Goal: Task Accomplishment & Management: Use online tool/utility

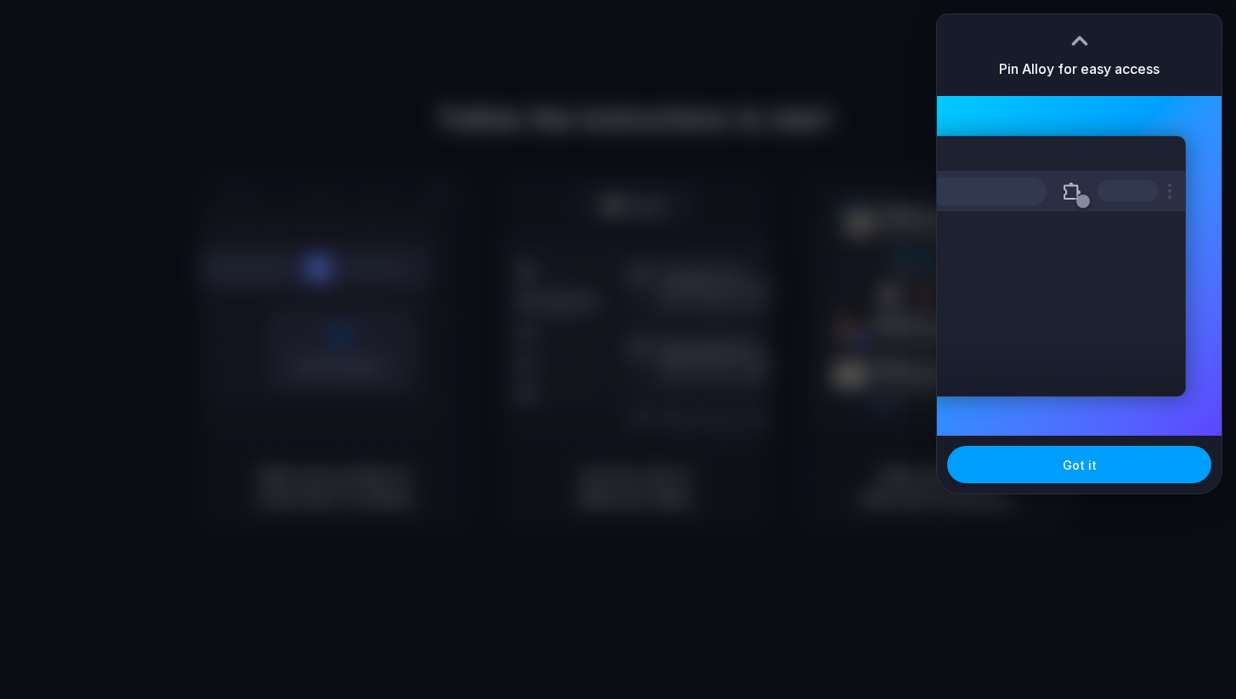
click at [1065, 468] on span "Got it" at bounding box center [1080, 465] width 34 height 18
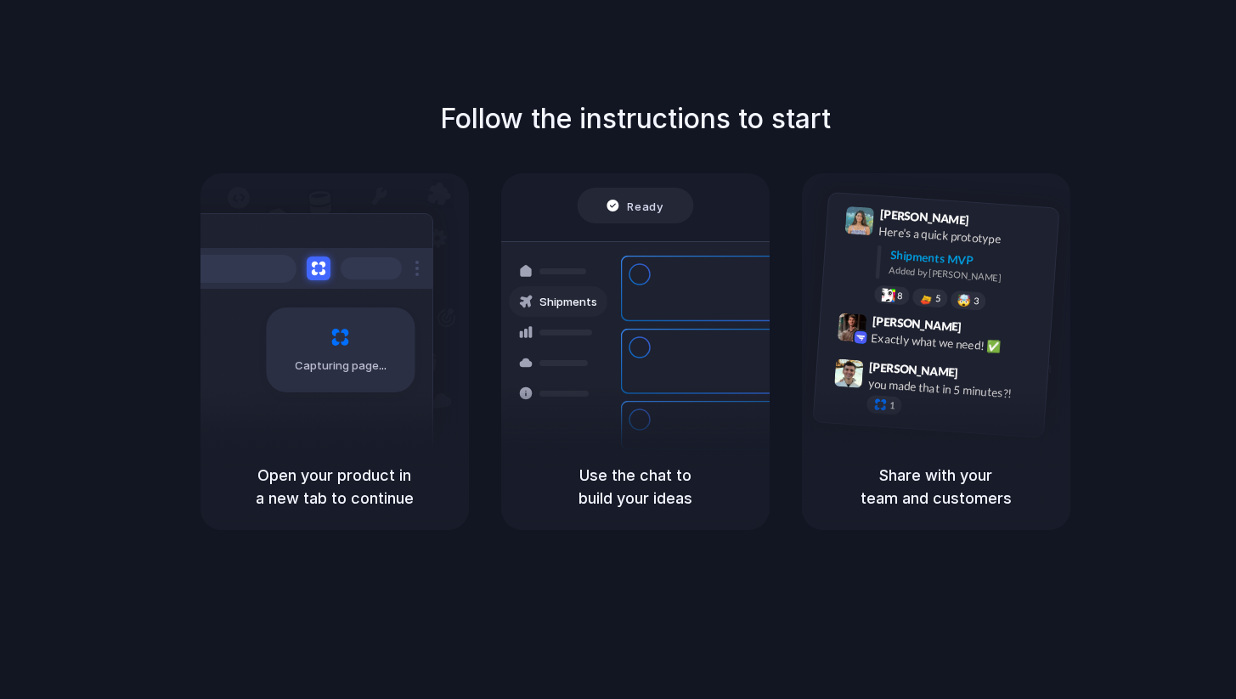
click at [1116, 213] on div "Follow the instructions to start Capturing page Open your product in a new tab …" at bounding box center [635, 315] width 1236 height 432
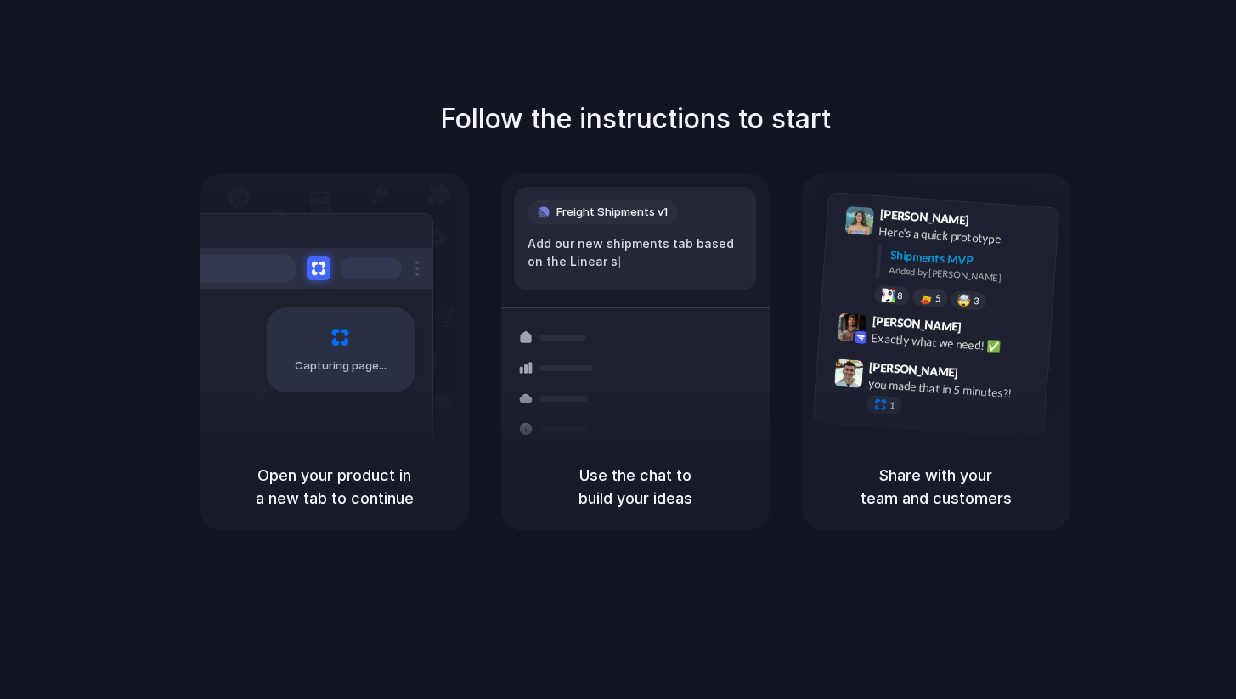
click at [929, 473] on h5 "Share with your team and customers" at bounding box center [936, 487] width 228 height 46
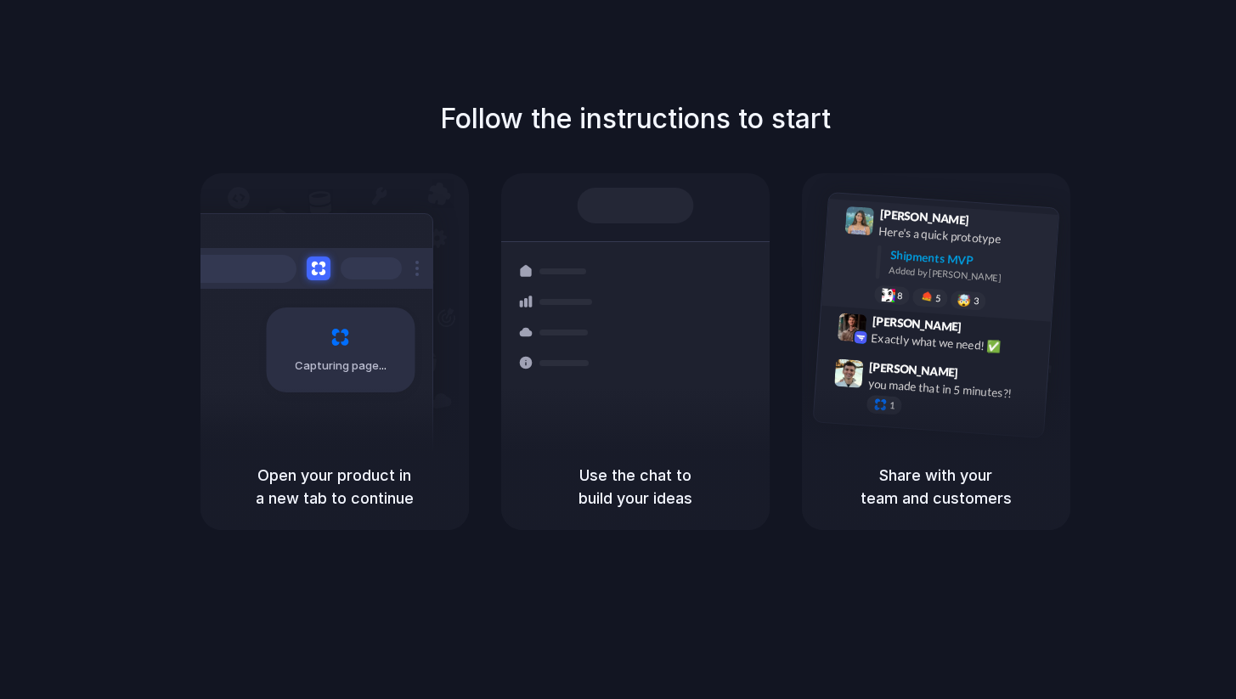
click at [1044, 281] on div "Added by Alloy" at bounding box center [967, 275] width 156 height 25
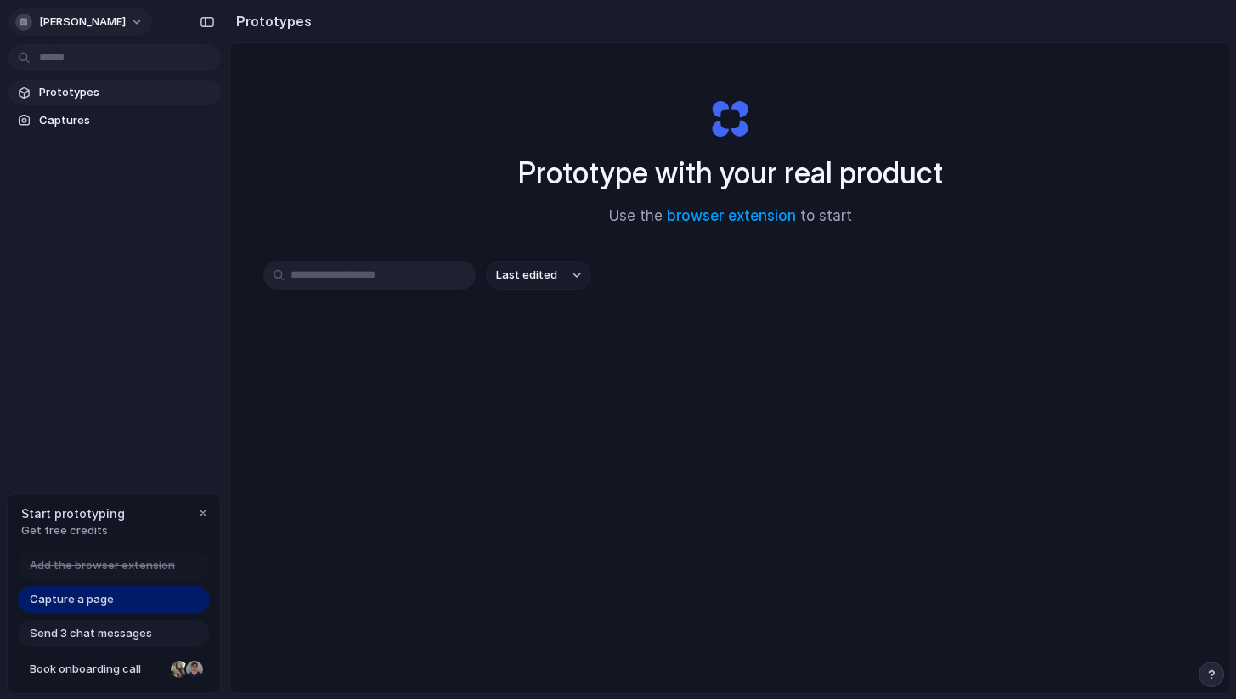
click at [114, 20] on span "[PERSON_NAME]" at bounding box center [82, 22] width 87 height 17
click at [74, 59] on span "Settings" at bounding box center [62, 60] width 47 height 17
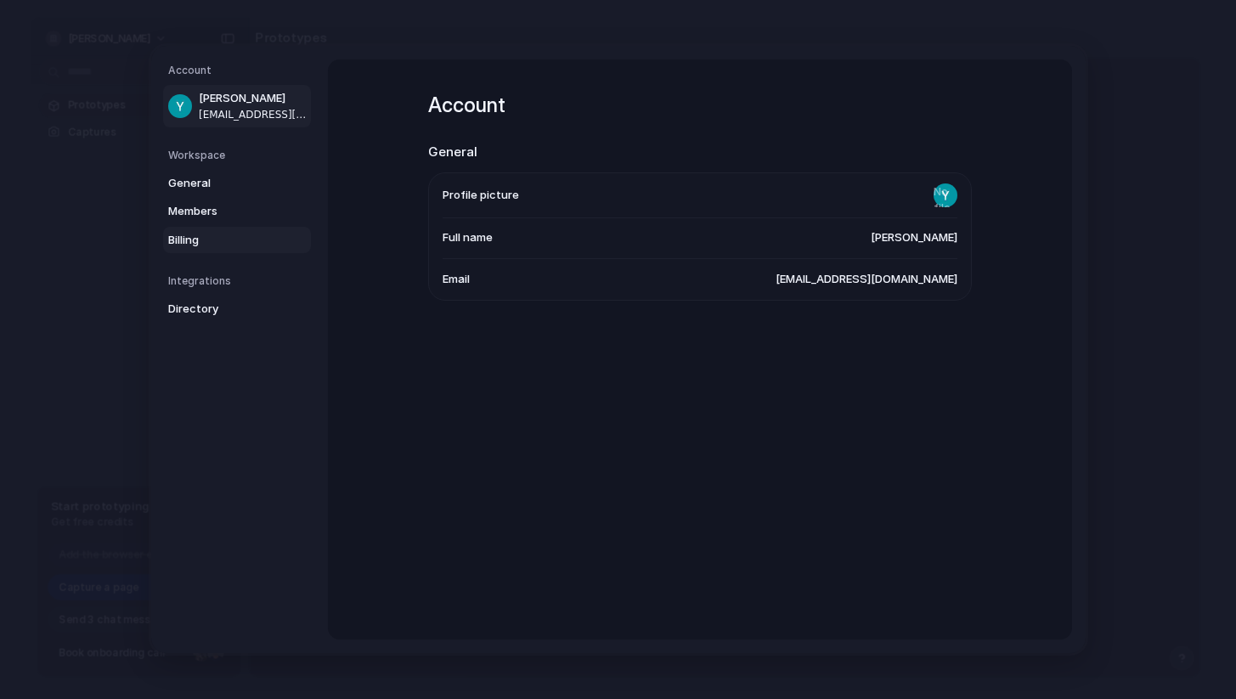
click at [207, 241] on span "Billing" at bounding box center [222, 240] width 109 height 17
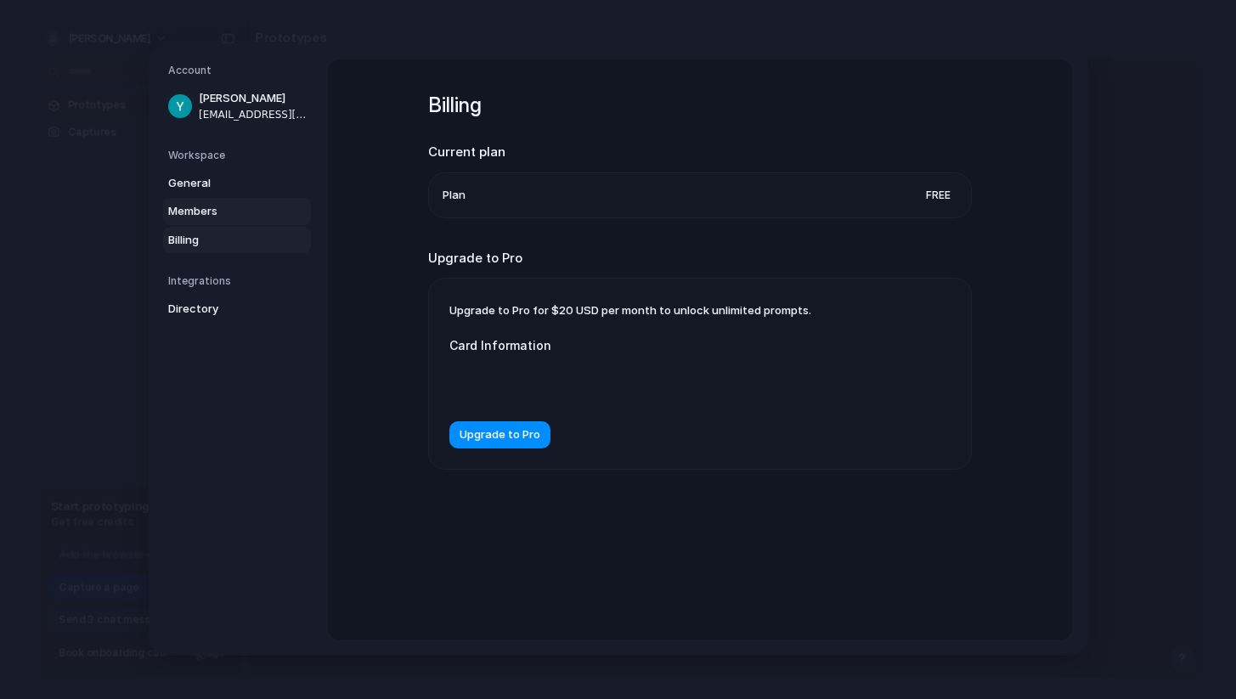
click at [200, 214] on span "Members" at bounding box center [222, 211] width 109 height 17
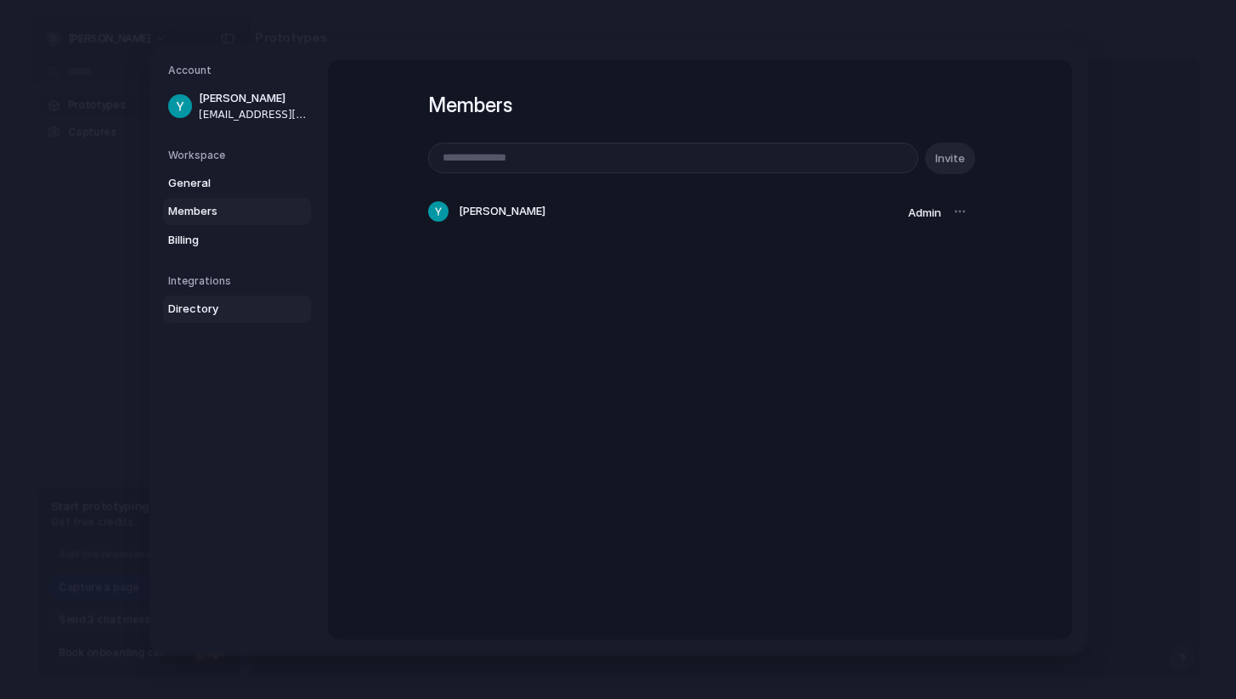
click at [192, 300] on link "Directory" at bounding box center [237, 309] width 148 height 27
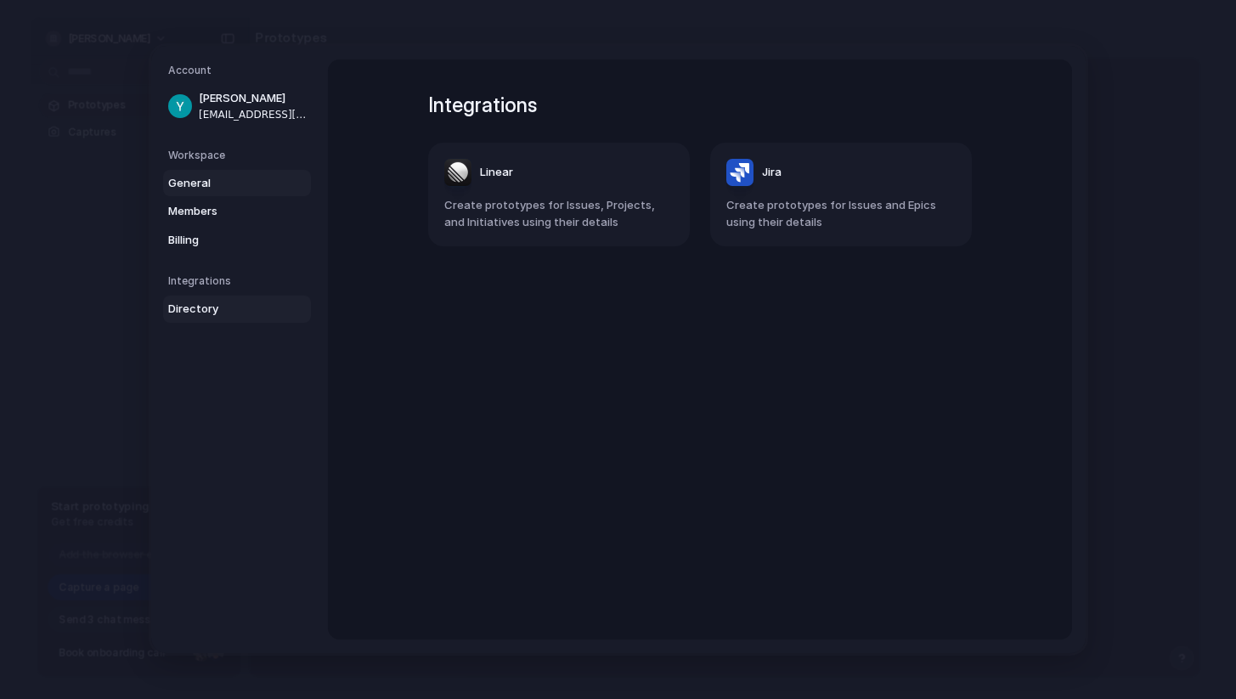
click at [198, 178] on span "General" at bounding box center [222, 183] width 109 height 17
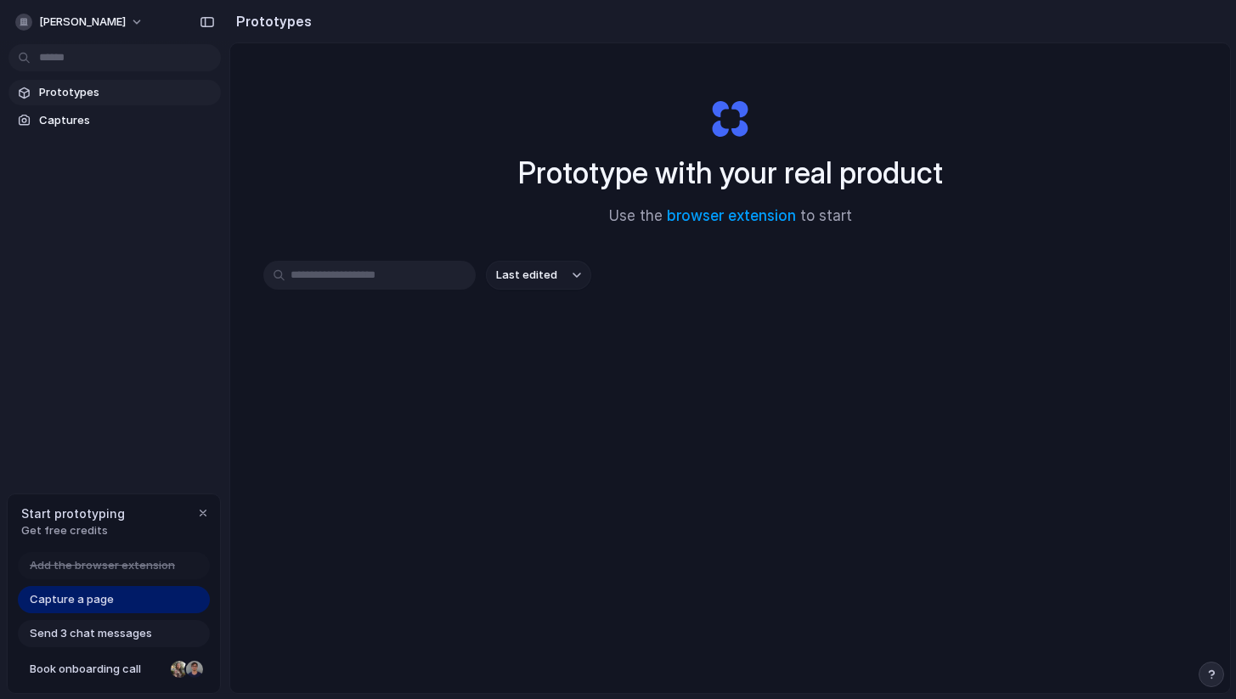
click at [79, 596] on span "Capture a page" at bounding box center [72, 599] width 84 height 17
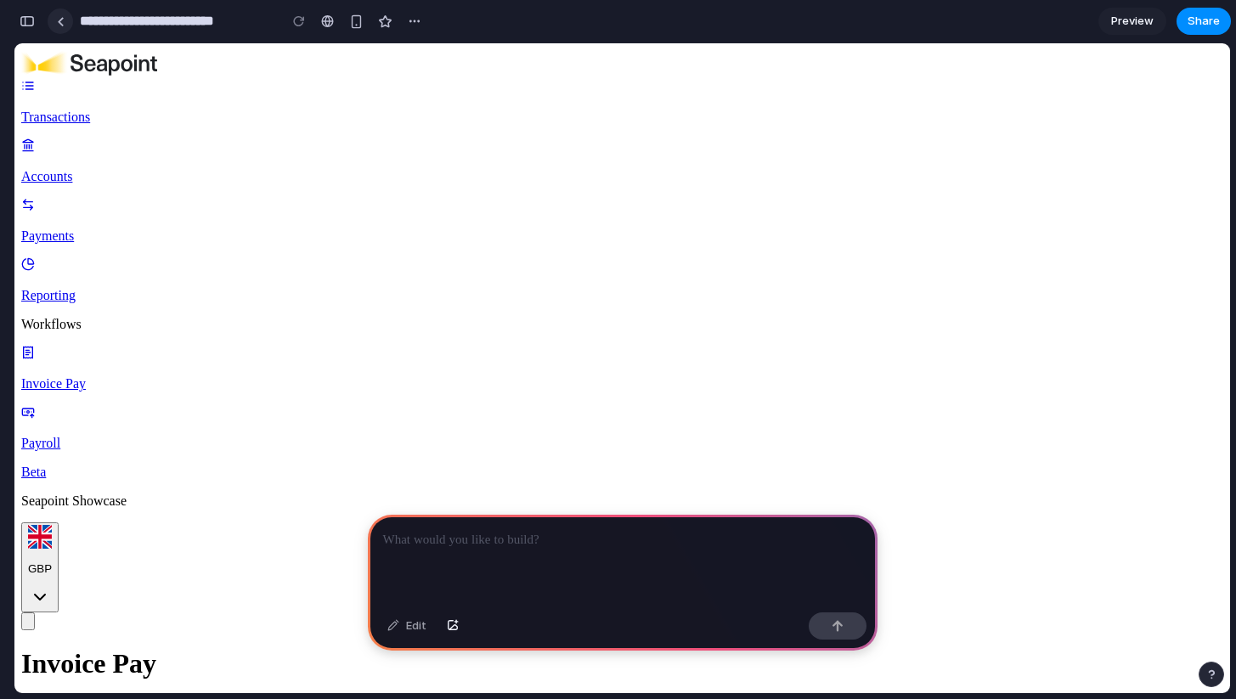
click at [59, 22] on div at bounding box center [61, 21] width 8 height 9
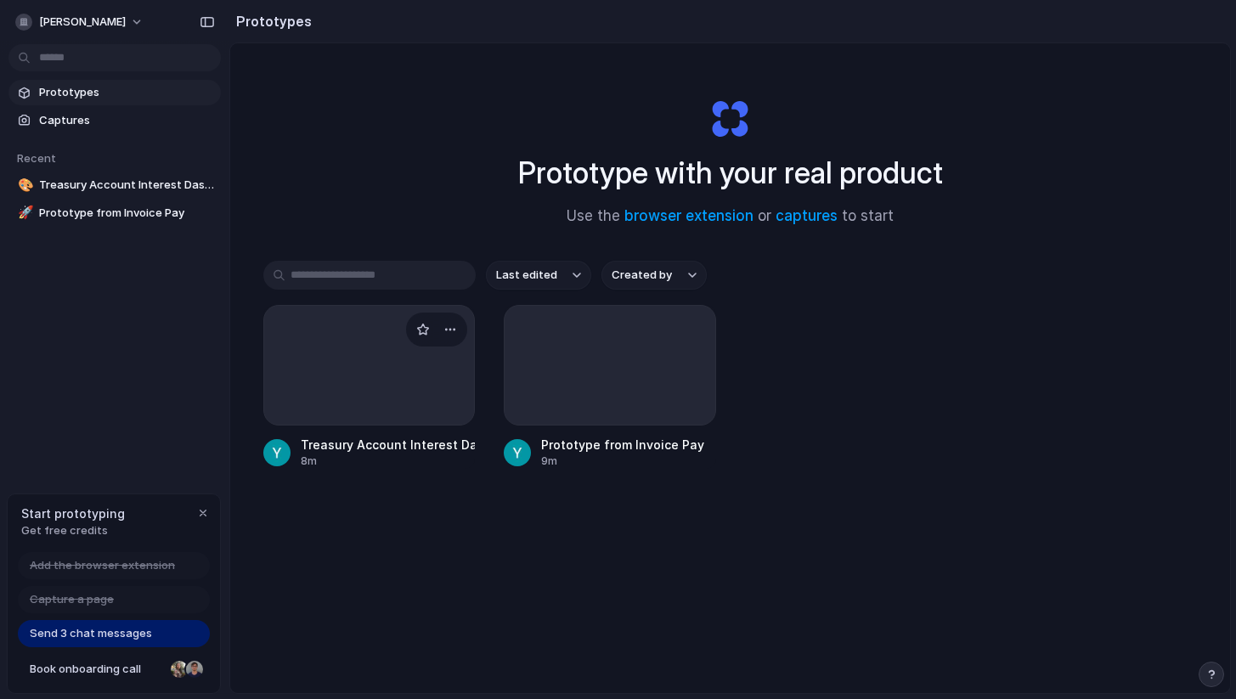
click at [352, 413] on div at bounding box center [369, 365] width 212 height 121
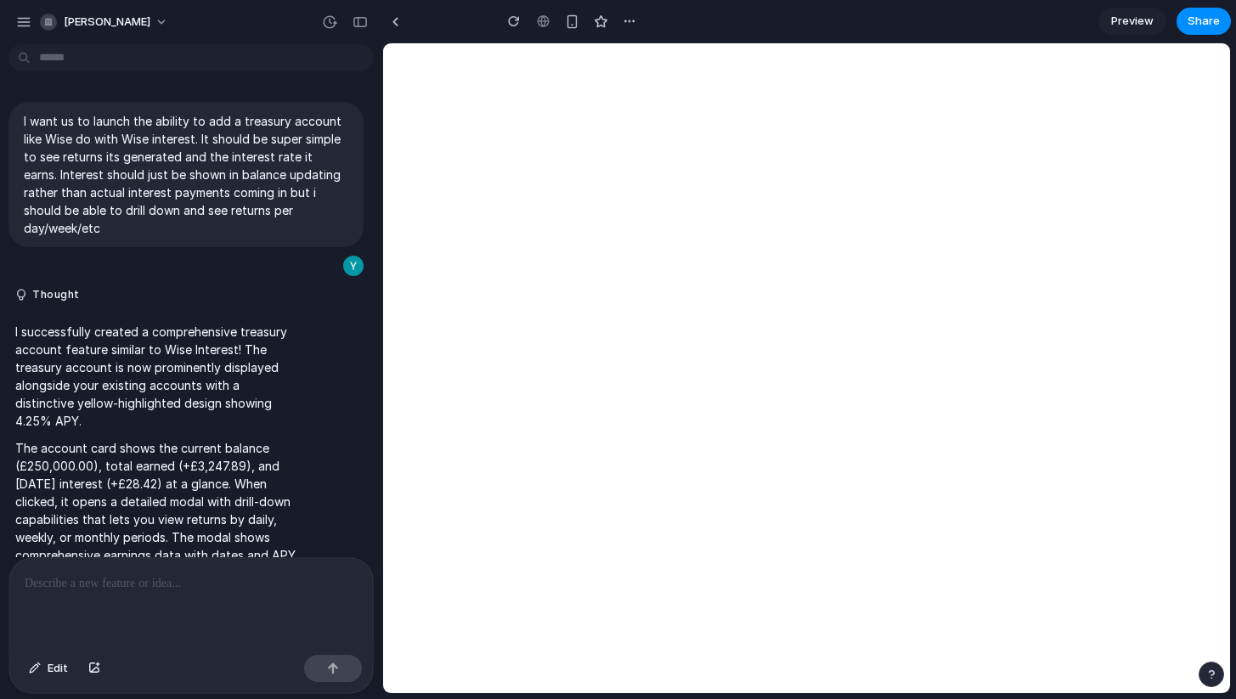
scroll to position [141, 0]
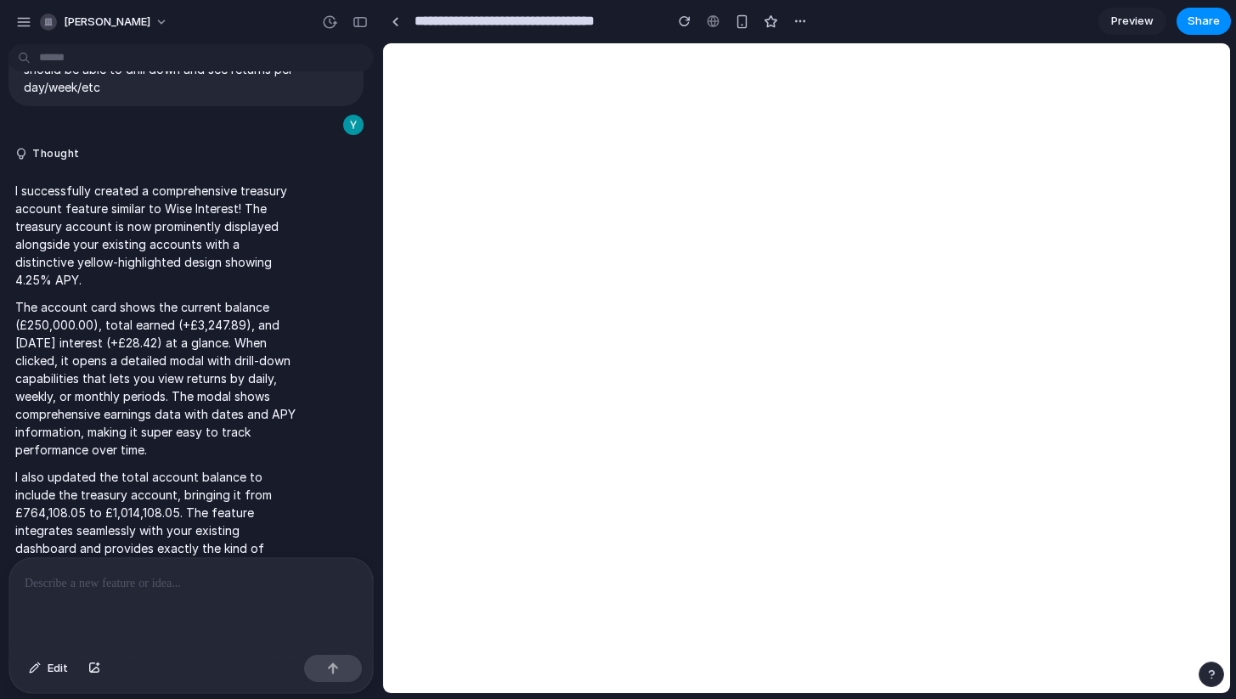
click at [167, 579] on p at bounding box center [191, 583] width 333 height 20
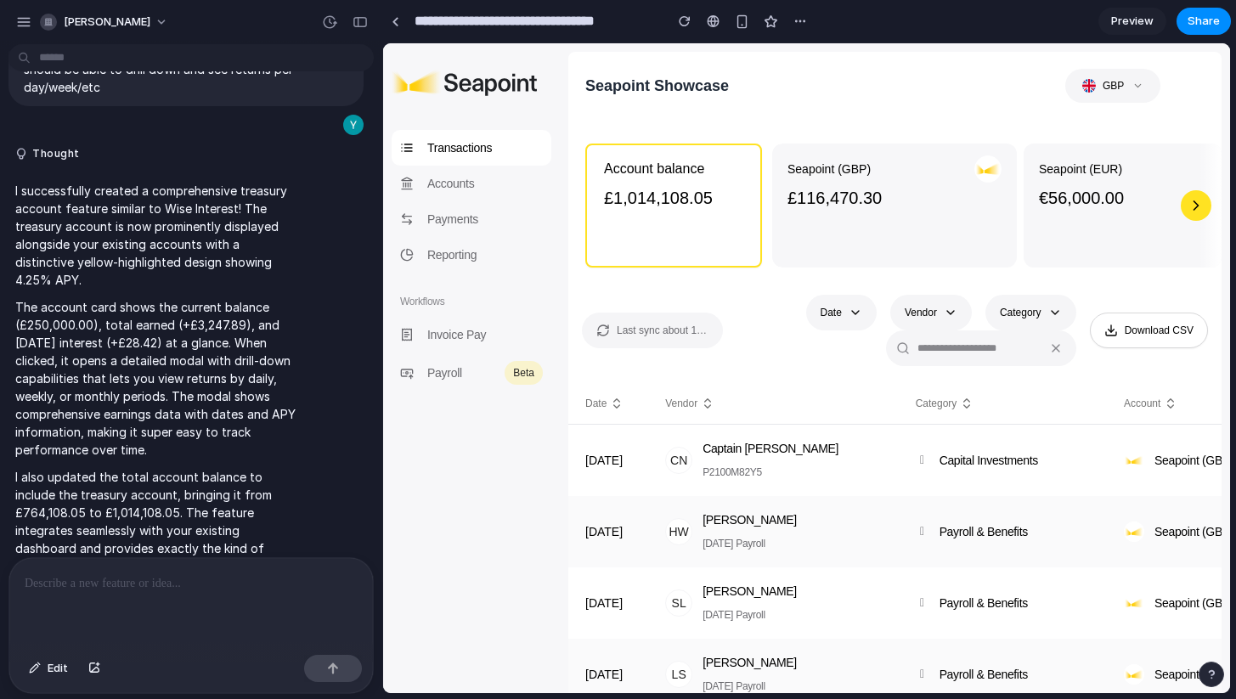
scroll to position [0, 0]
click at [138, 598] on div at bounding box center [191, 603] width 364 height 90
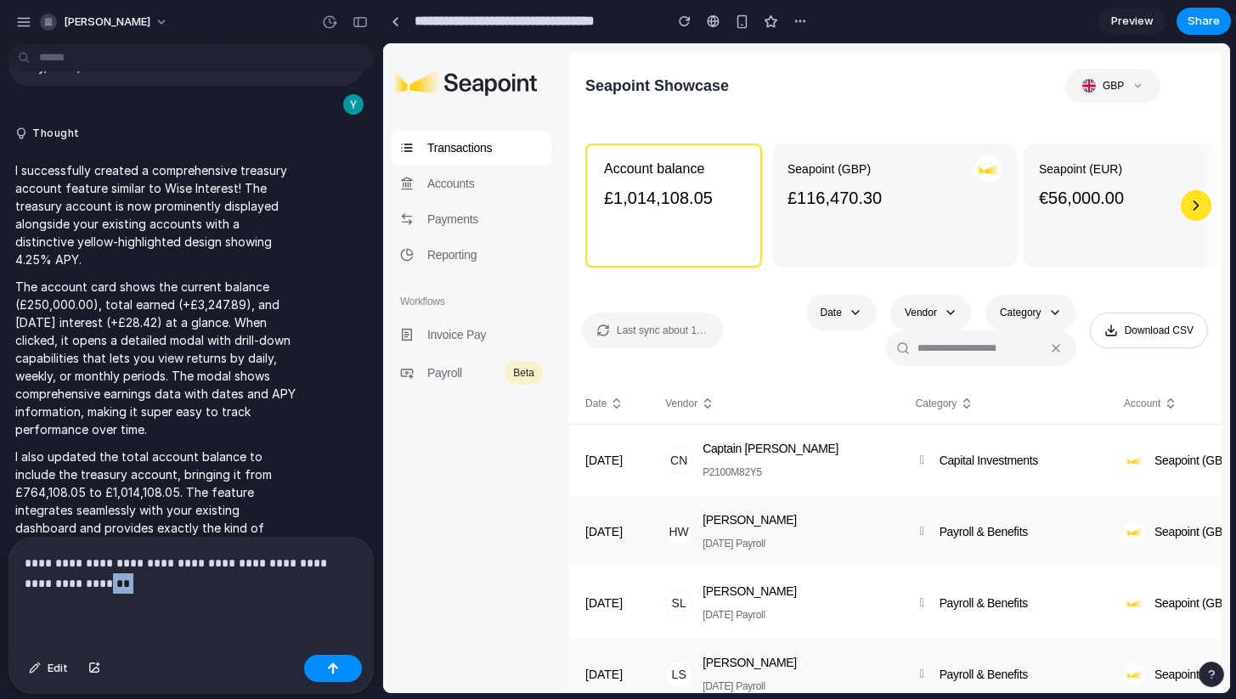
drag, startPoint x: 175, startPoint y: 587, endPoint x: 99, endPoint y: 588, distance: 76.5
click at [99, 588] on p "**********" at bounding box center [191, 573] width 333 height 41
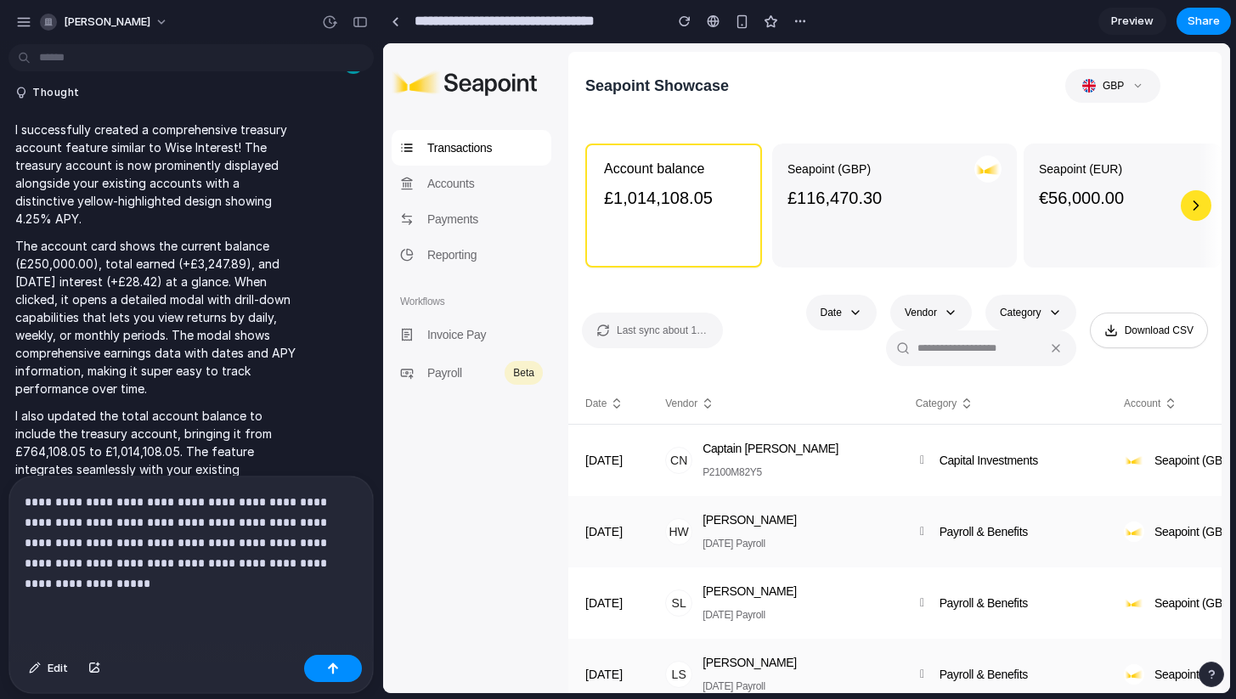
scroll to position [223, 0]
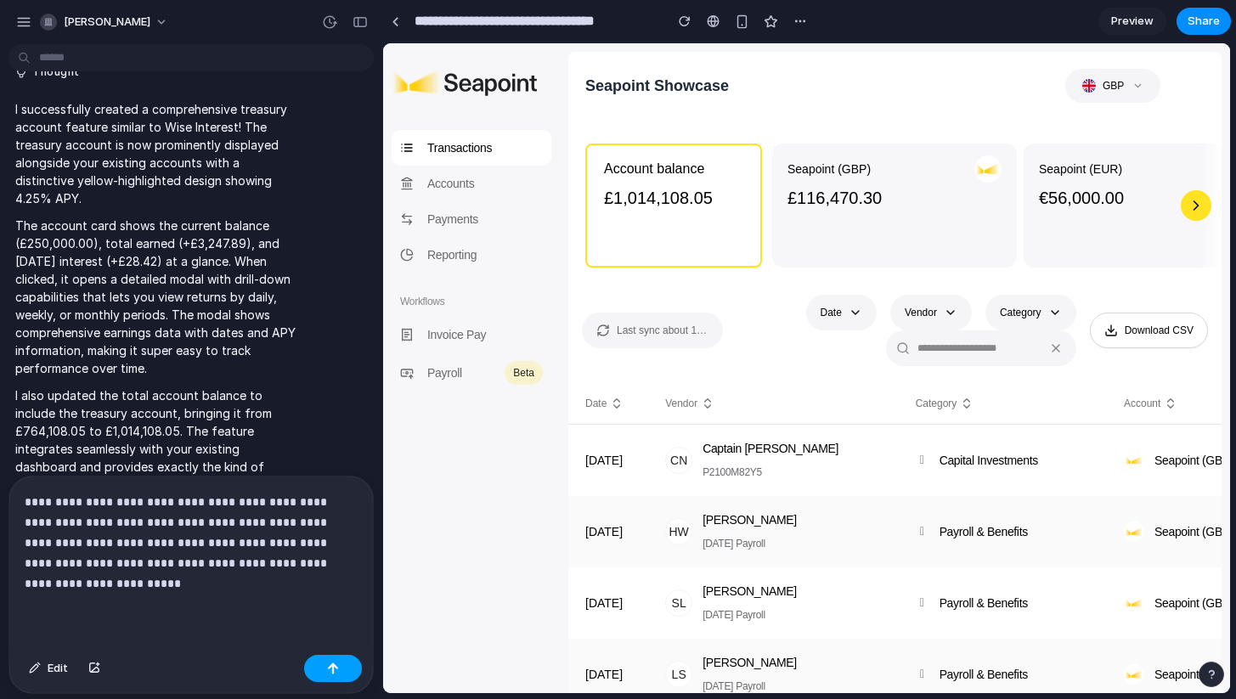
click at [342, 677] on button "button" at bounding box center [333, 668] width 58 height 27
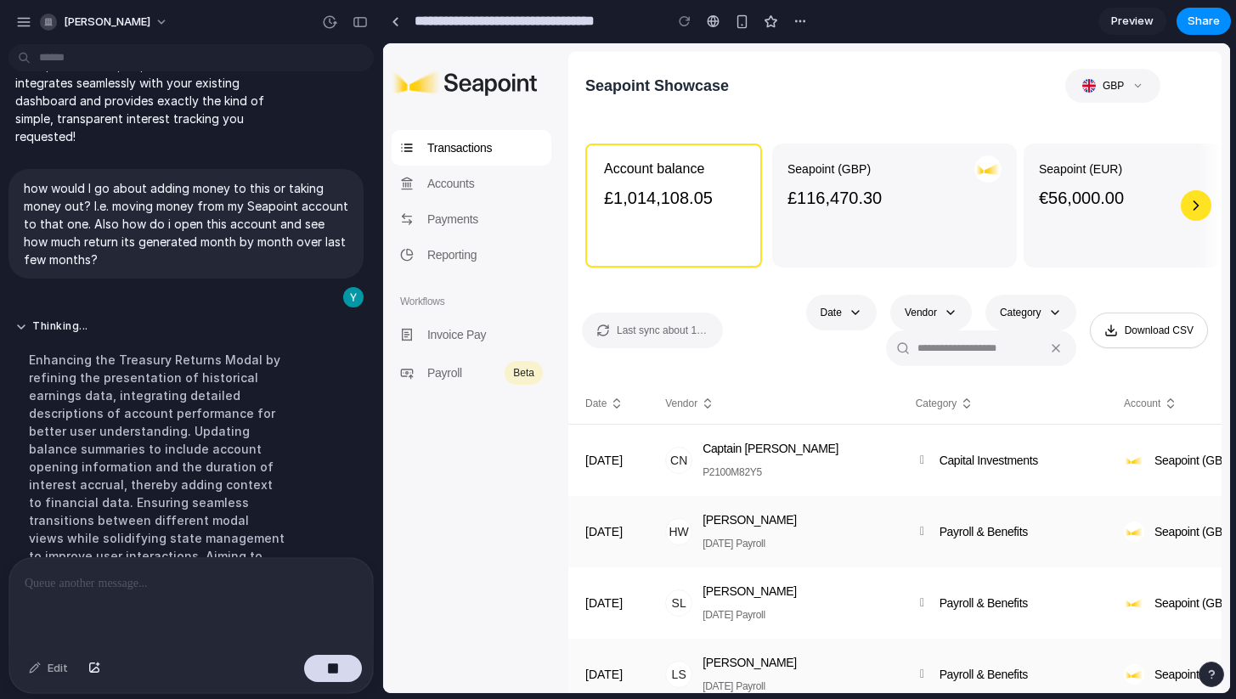
scroll to position [663, 0]
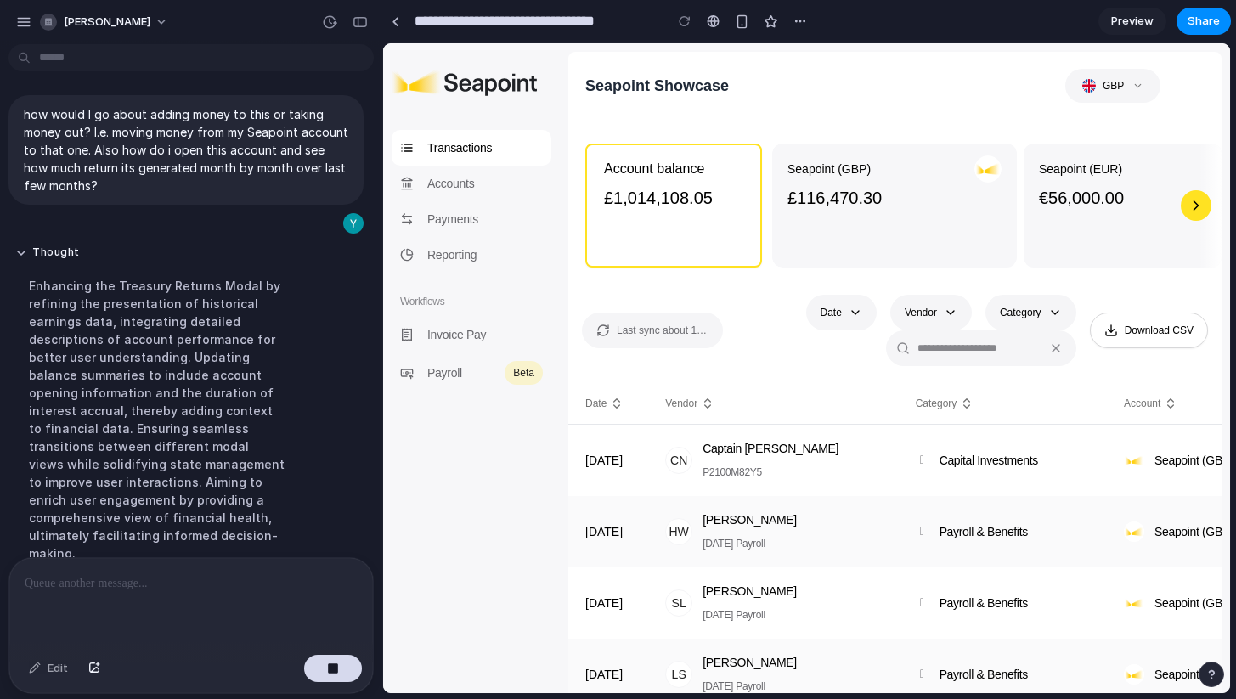
click at [170, 572] on div at bounding box center [191, 603] width 364 height 90
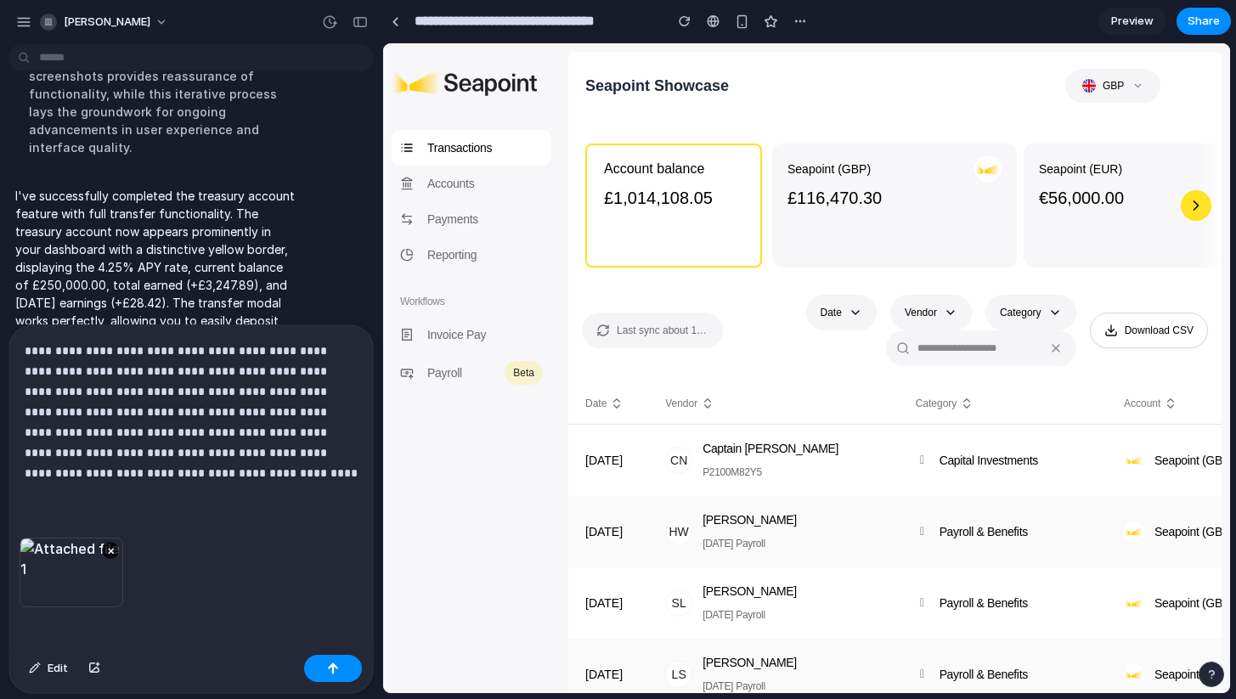
scroll to position [1110, 0]
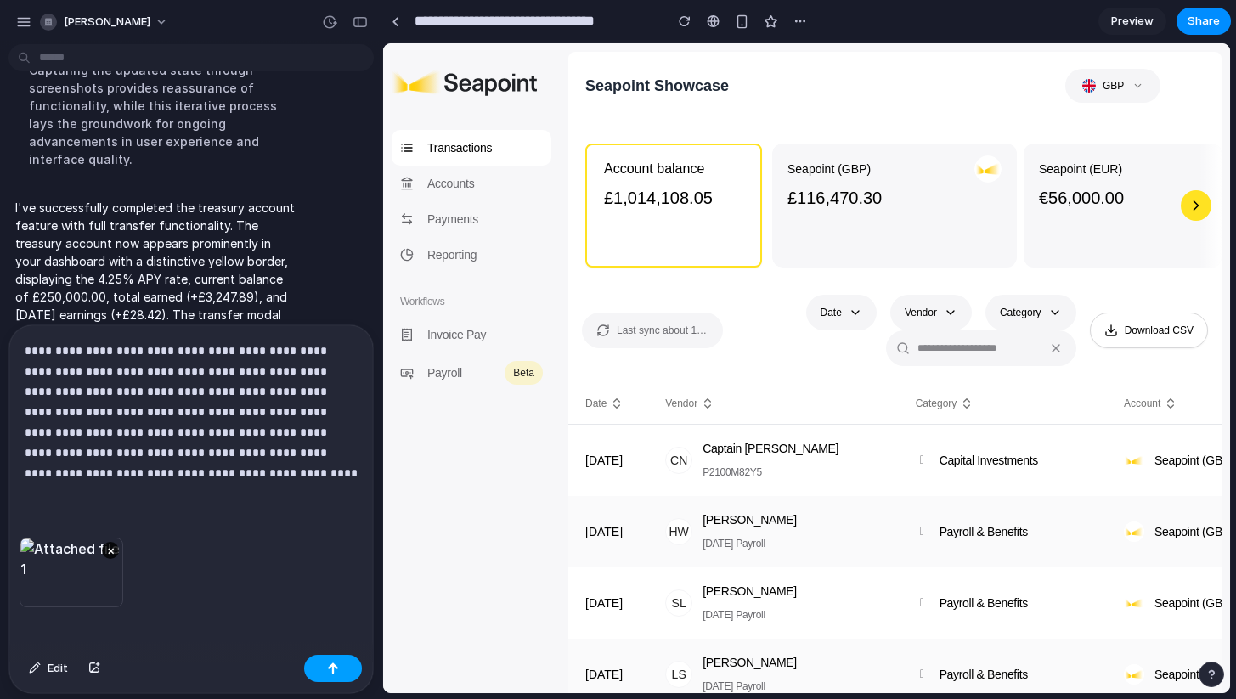
click at [330, 660] on button "button" at bounding box center [333, 668] width 58 height 27
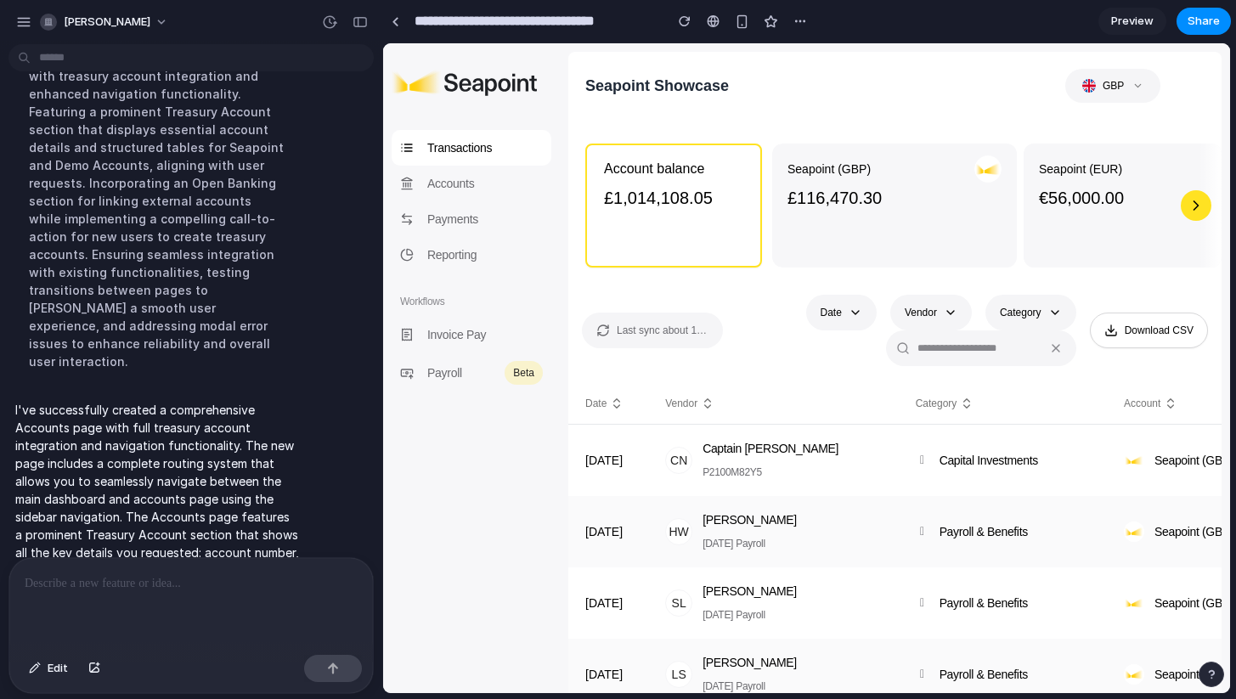
scroll to position [1790, 0]
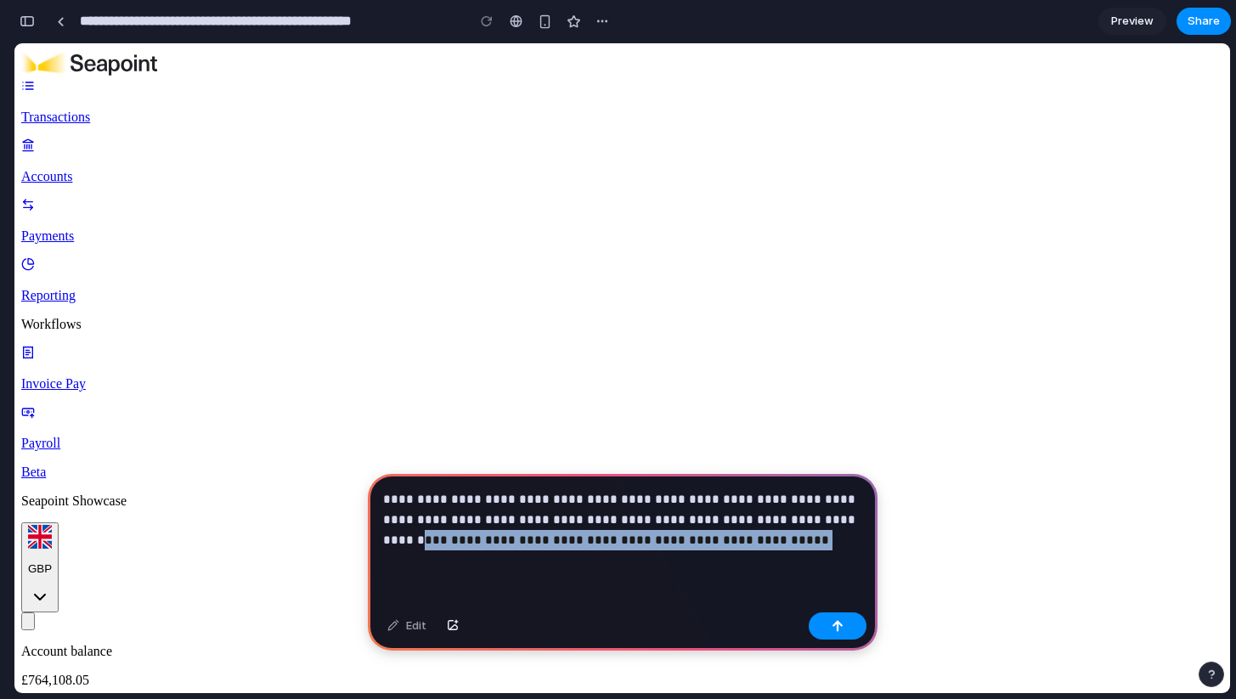
drag, startPoint x: 760, startPoint y: 524, endPoint x: 822, endPoint y: 539, distance: 63.7
click at [822, 539] on p "**********" at bounding box center [622, 519] width 479 height 61
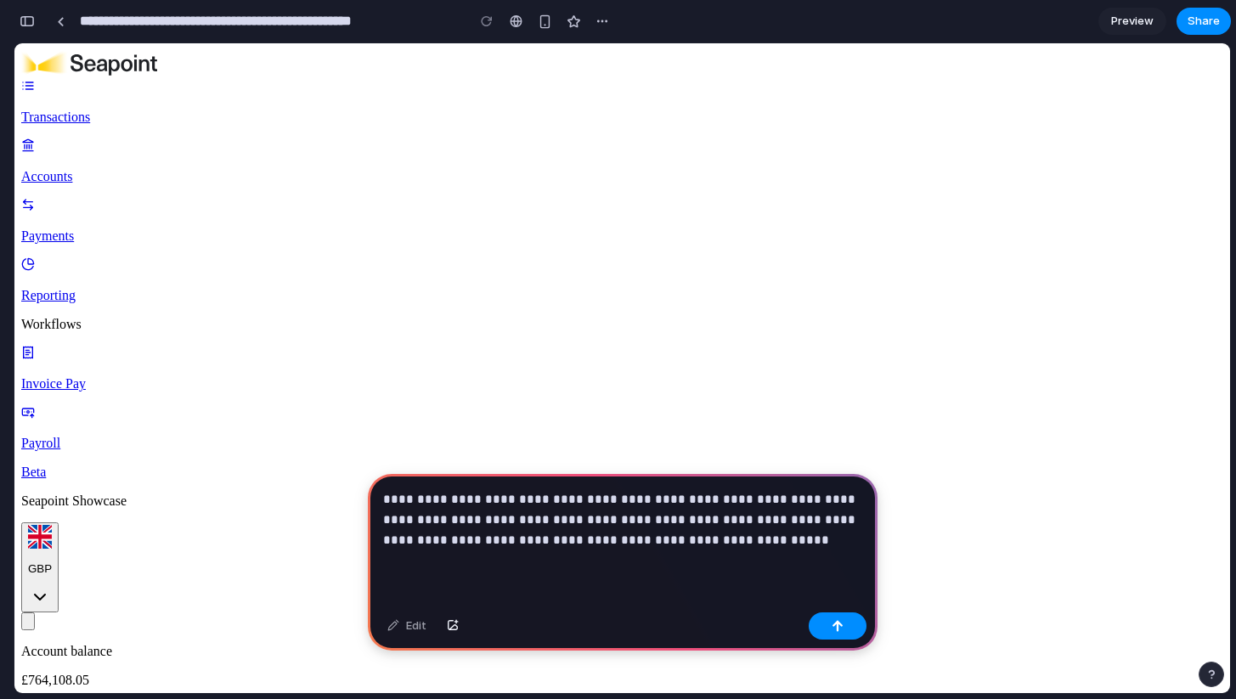
click at [782, 520] on p "**********" at bounding box center [622, 519] width 479 height 61
drag, startPoint x: 759, startPoint y: 520, endPoint x: 806, endPoint y: 526, distance: 47.9
click at [806, 526] on p "**********" at bounding box center [622, 519] width 479 height 61
drag, startPoint x: 613, startPoint y: 549, endPoint x: 553, endPoint y: 546, distance: 60.4
click at [553, 546] on p "**********" at bounding box center [622, 519] width 479 height 61
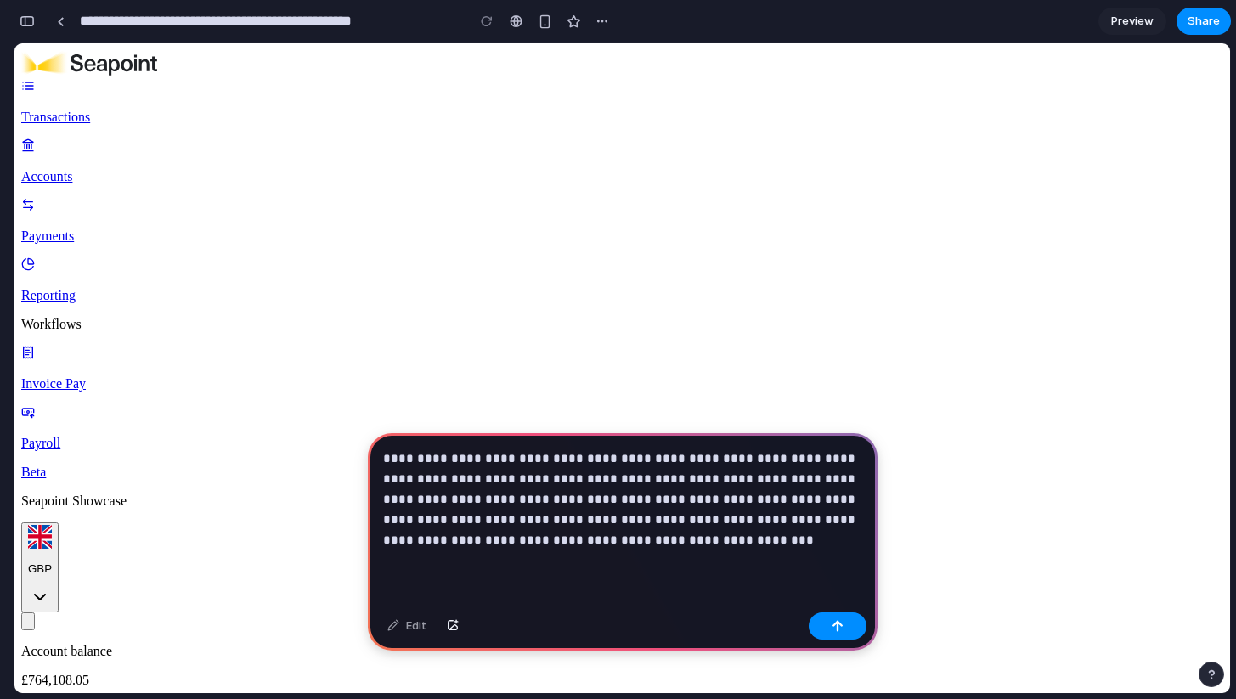
click at [510, 544] on p "**********" at bounding box center [622, 500] width 479 height 102
click at [817, 623] on button "button" at bounding box center [838, 626] width 58 height 27
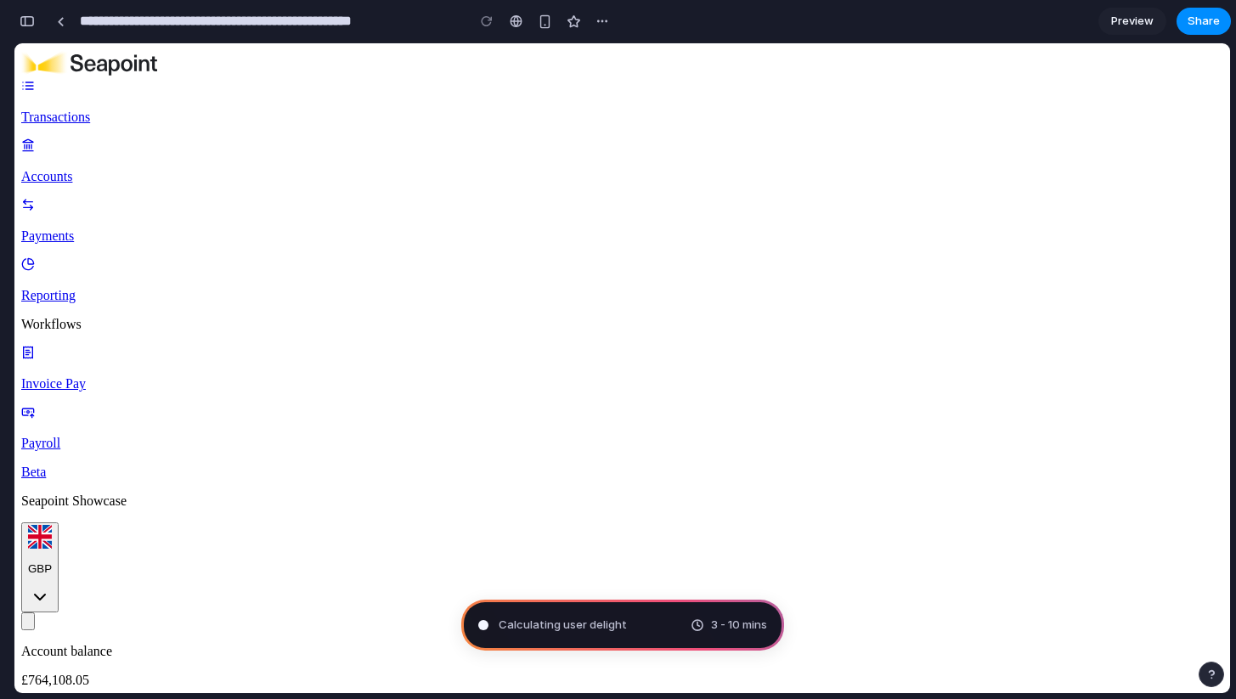
click at [588, 625] on span "Calculating user delight" at bounding box center [563, 625] width 128 height 17
type input "**********"
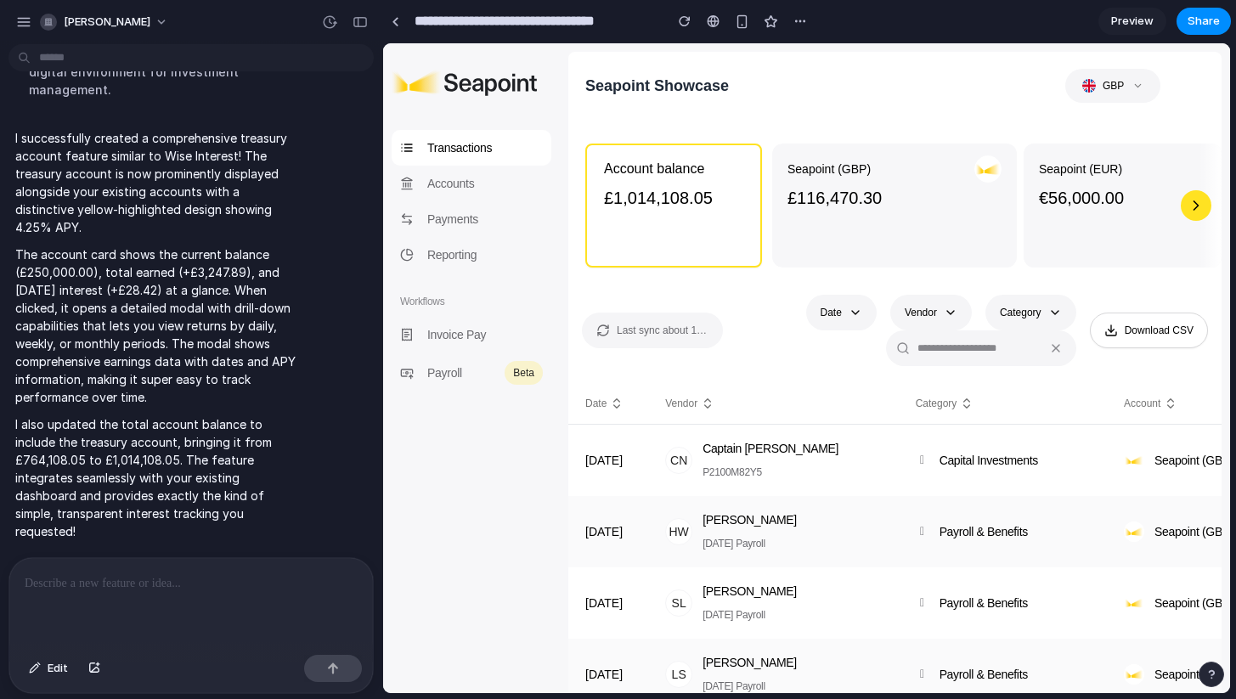
scroll to position [489, 0]
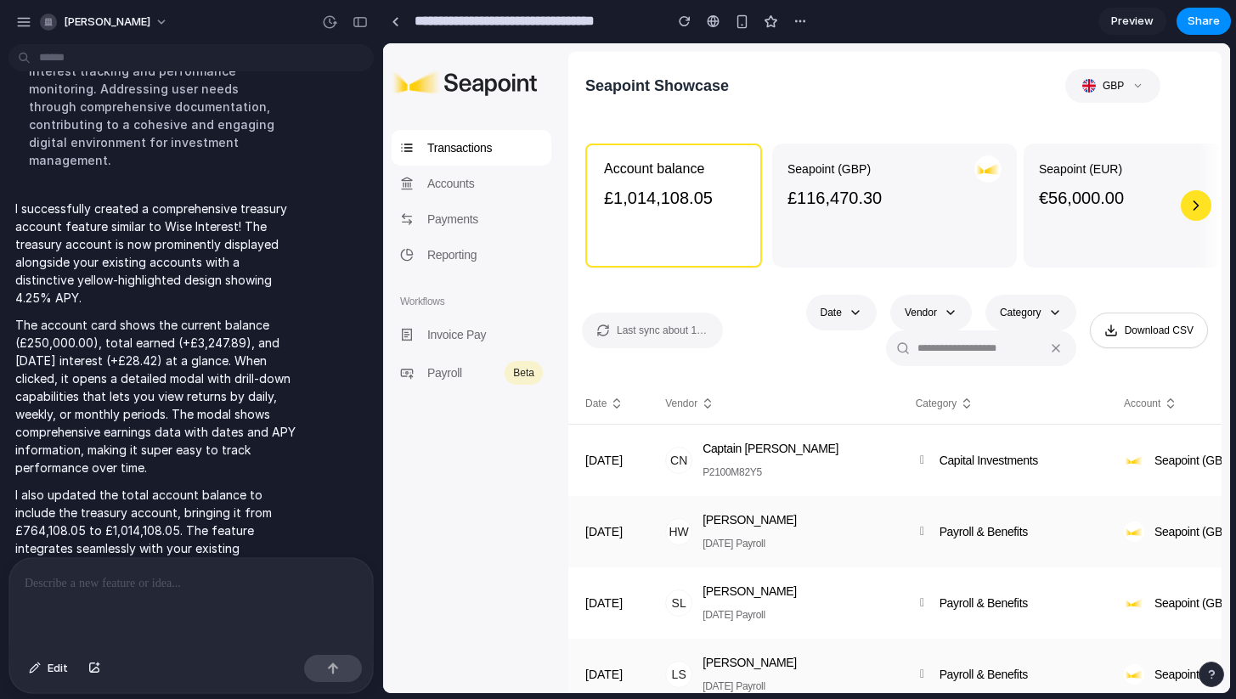
click at [1194, 213] on div "button" at bounding box center [1196, 205] width 31 height 31
click at [1193, 207] on div "button" at bounding box center [1196, 205] width 31 height 31
click at [1198, 203] on div "button" at bounding box center [1196, 205] width 31 height 31
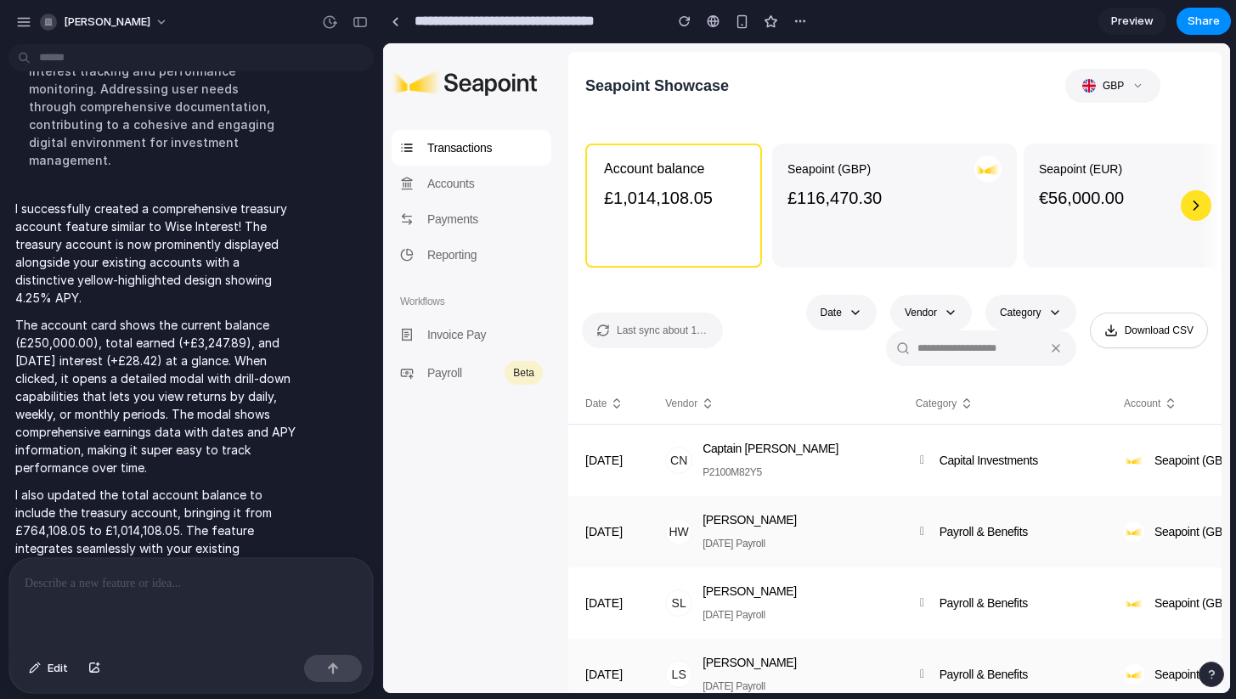
click at [1198, 203] on div "button" at bounding box center [1196, 205] width 31 height 31
click at [923, 217] on div "Seapoint (GBP) £116,470.30" at bounding box center [895, 205] width 214 height 100
click at [1055, 210] on div "Seapoint (EUR) €56,000.00" at bounding box center [1146, 205] width 214 height 100
click at [1125, 26] on span "Preview" at bounding box center [1132, 21] width 42 height 17
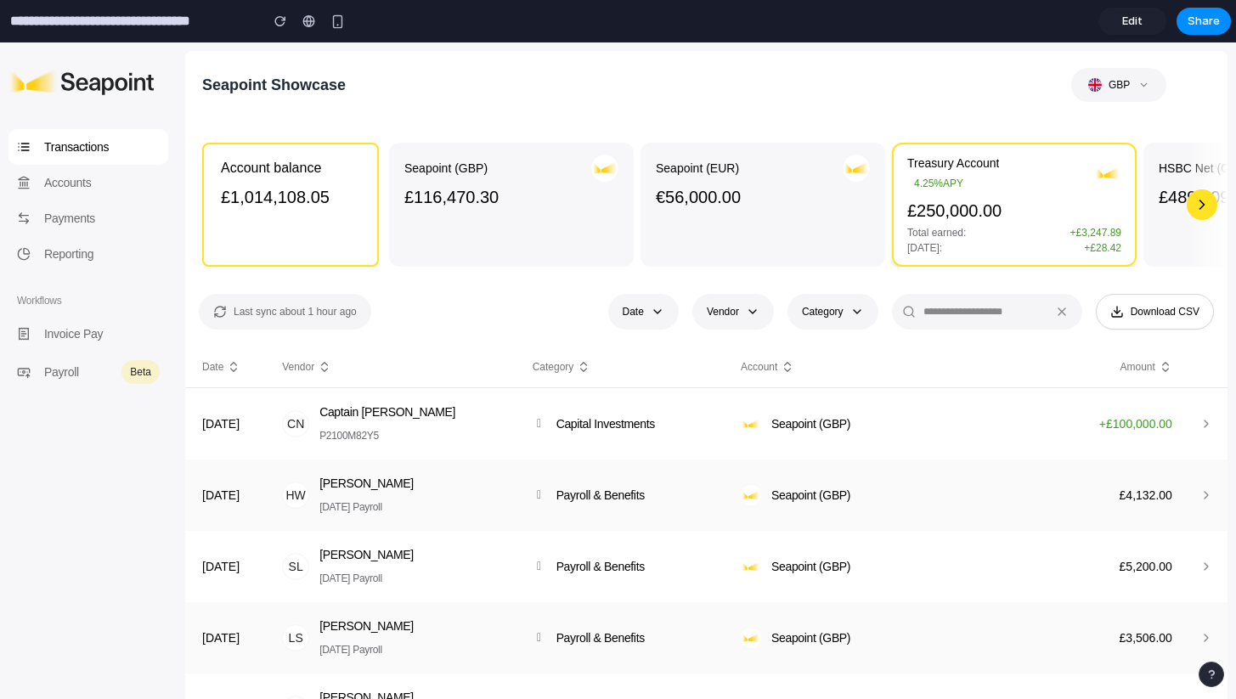
click at [1035, 223] on div "£250,000.00 Total earned: + £3,247.89 Today: + £28.42" at bounding box center [1014, 227] width 214 height 56
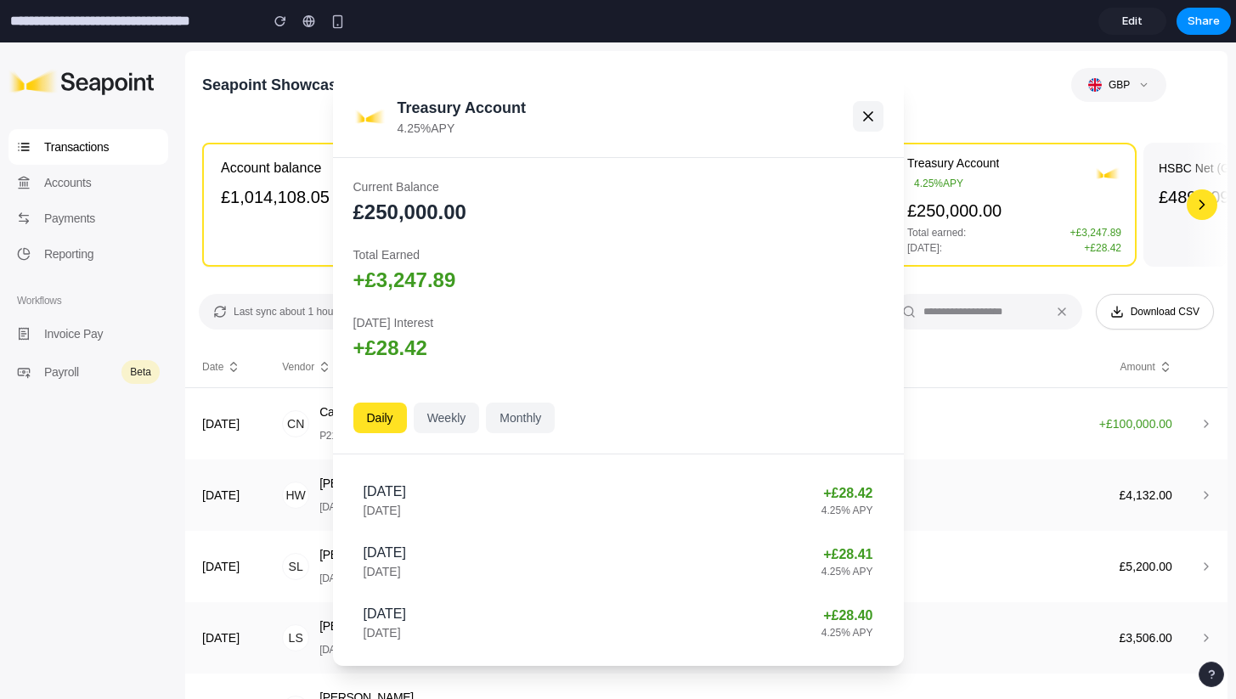
click at [871, 115] on icon at bounding box center [868, 116] width 17 height 17
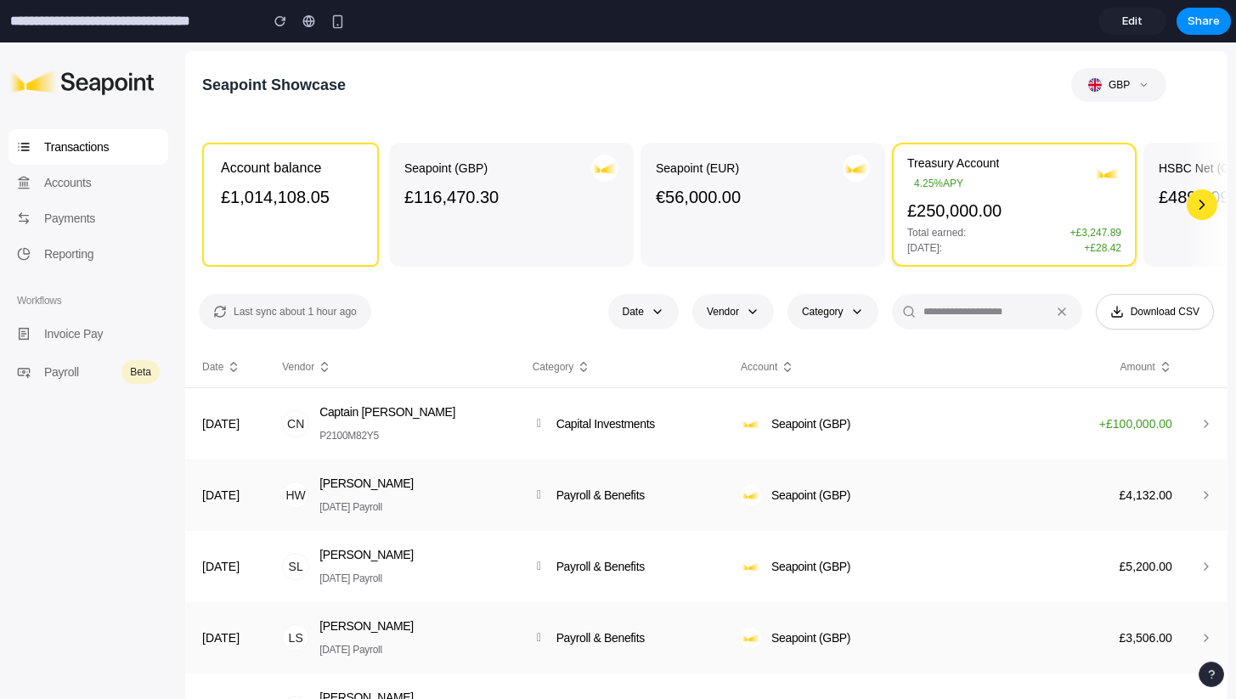
click at [936, 185] on span "4.25% APY" at bounding box center [938, 183] width 63 height 17
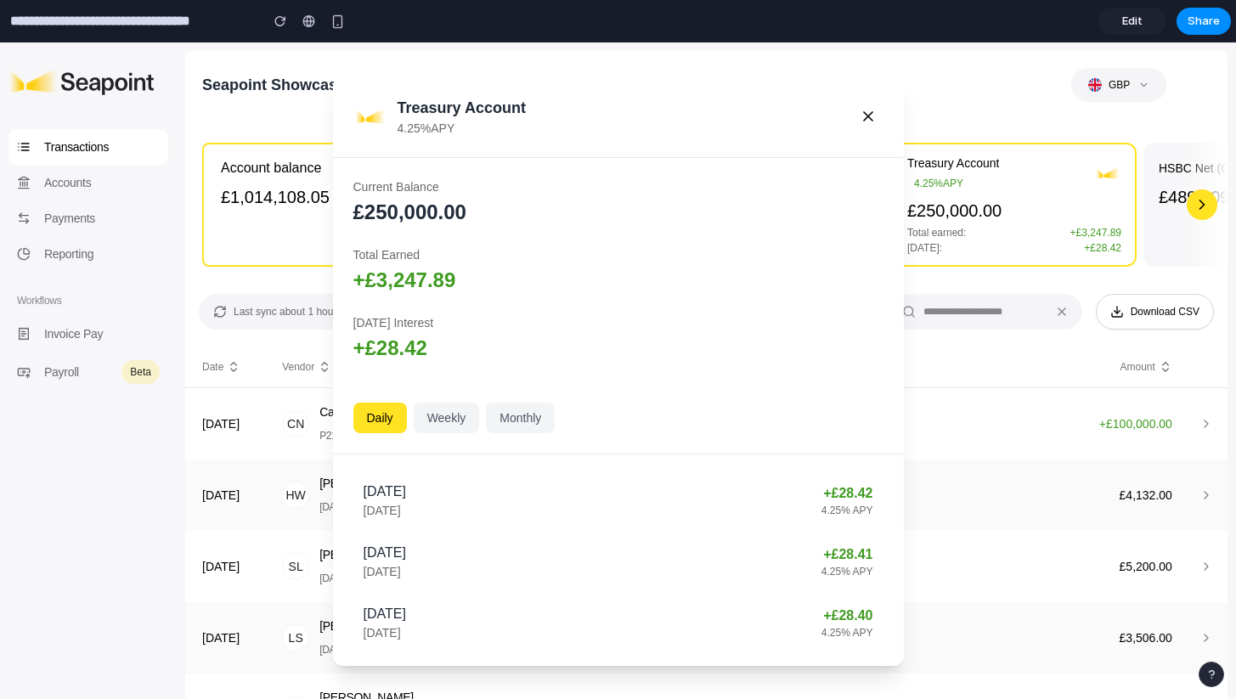
click at [951, 233] on div "Treasury Account 4.25% APY Current Balance £250,000.00 Total Earned + £3,247.89…" at bounding box center [618, 370] width 1236 height 657
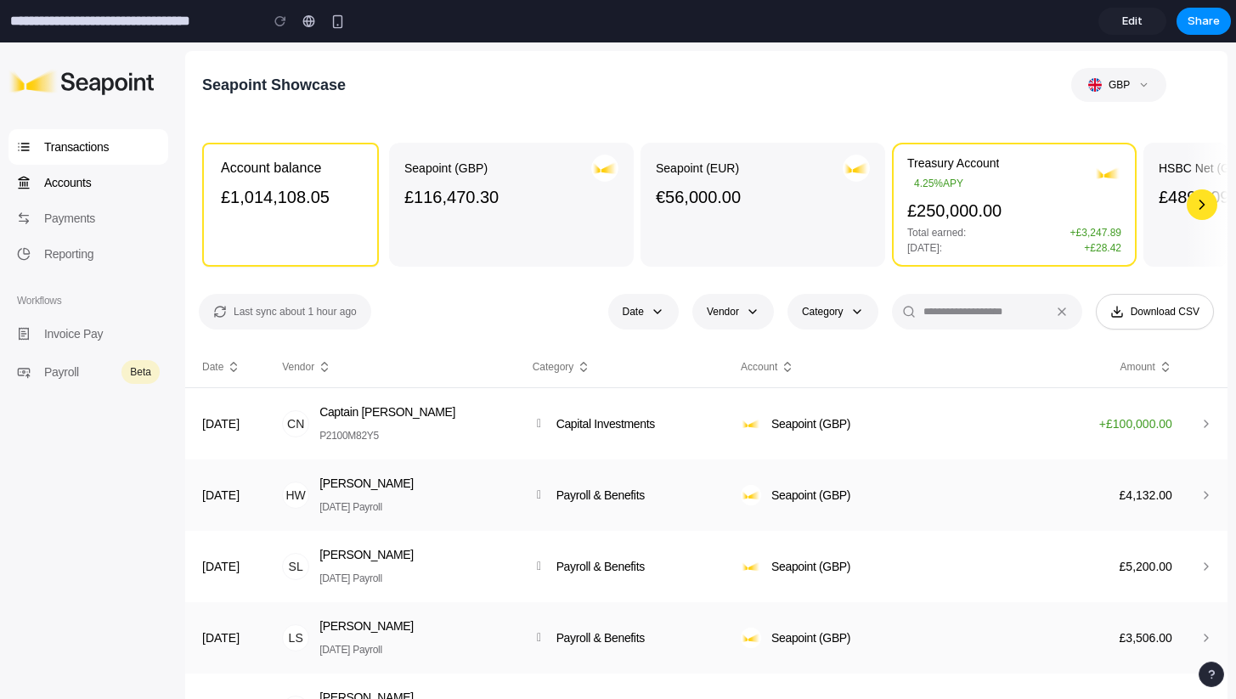
click at [80, 184] on p "Accounts" at bounding box center [102, 182] width 116 height 19
click at [90, 145] on p "Transactions" at bounding box center [102, 147] width 116 height 19
click at [924, 214] on p "£250,000.00" at bounding box center [1014, 211] width 214 height 24
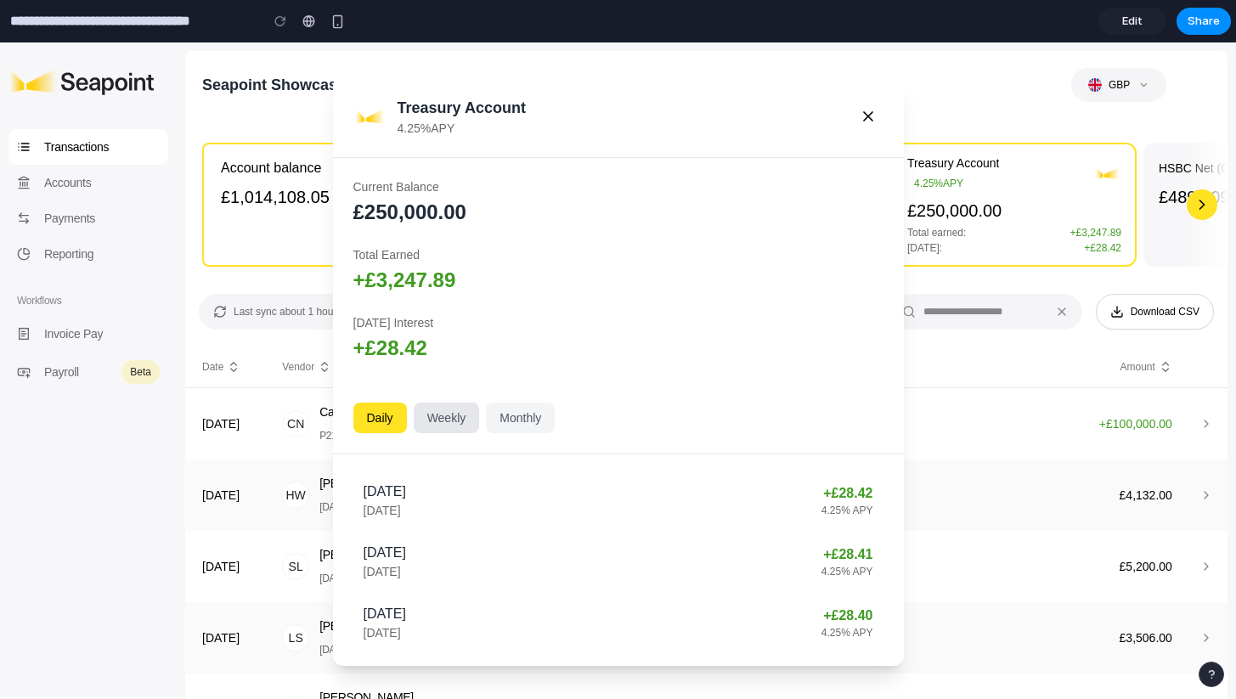
click at [431, 414] on button "Weekly" at bounding box center [447, 418] width 66 height 31
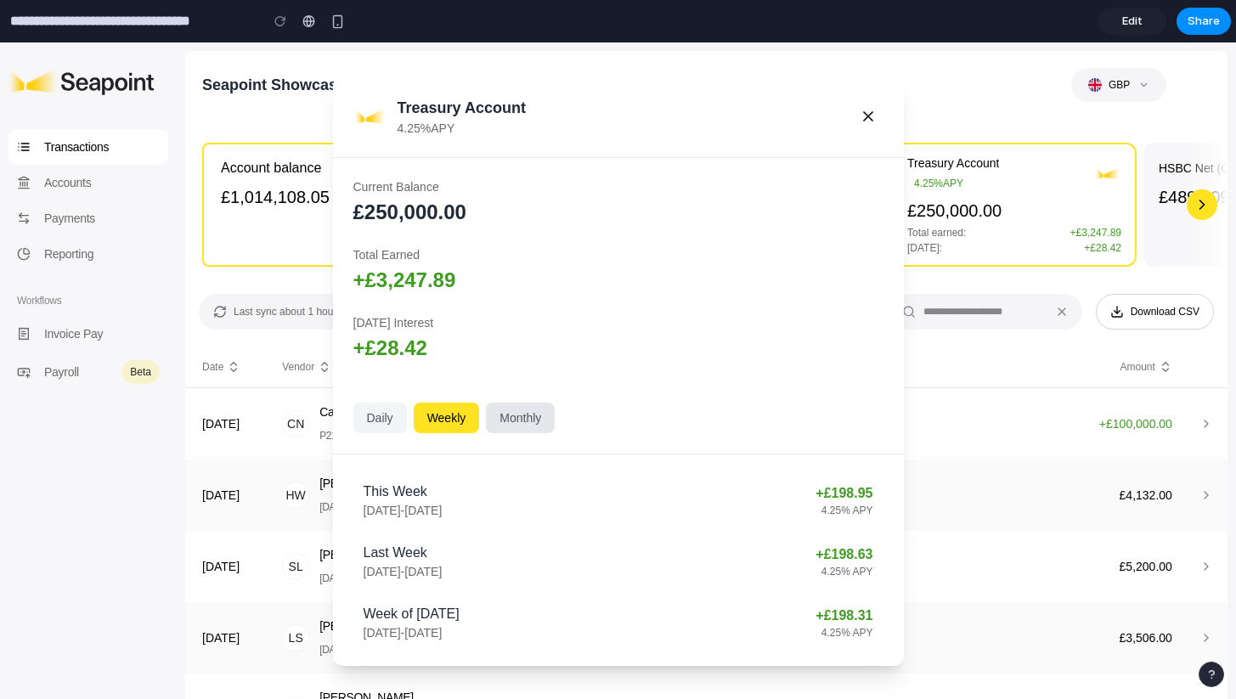
click at [507, 421] on button "Monthly" at bounding box center [520, 418] width 69 height 31
click at [866, 114] on icon at bounding box center [868, 116] width 8 height 8
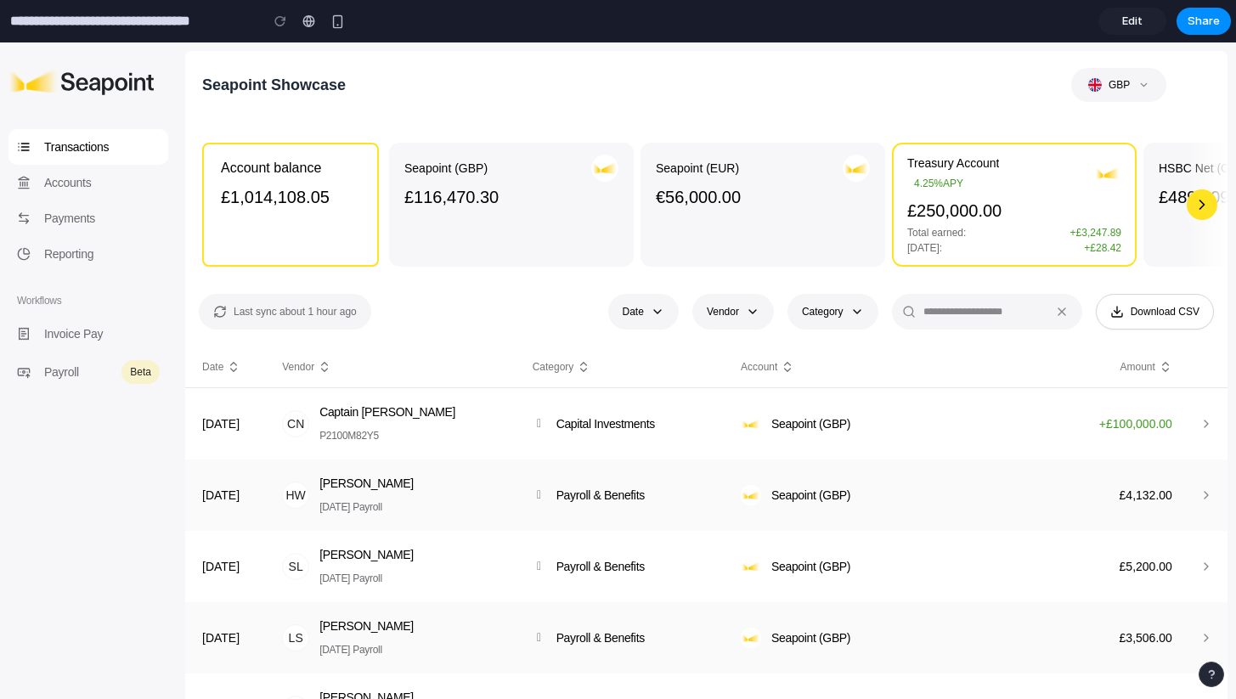
click at [1202, 199] on div "button" at bounding box center [1202, 204] width 31 height 31
click at [431, 226] on div "Seapoint (GBP) £116,470.30" at bounding box center [511, 205] width 214 height 100
click at [694, 212] on div "Seapoint (EUR) €56,000.00" at bounding box center [763, 205] width 214 height 100
click at [299, 234] on div "Account balance £1,014,108.05" at bounding box center [290, 205] width 177 height 124
click at [944, 230] on span "Total earned:" at bounding box center [936, 233] width 59 height 14
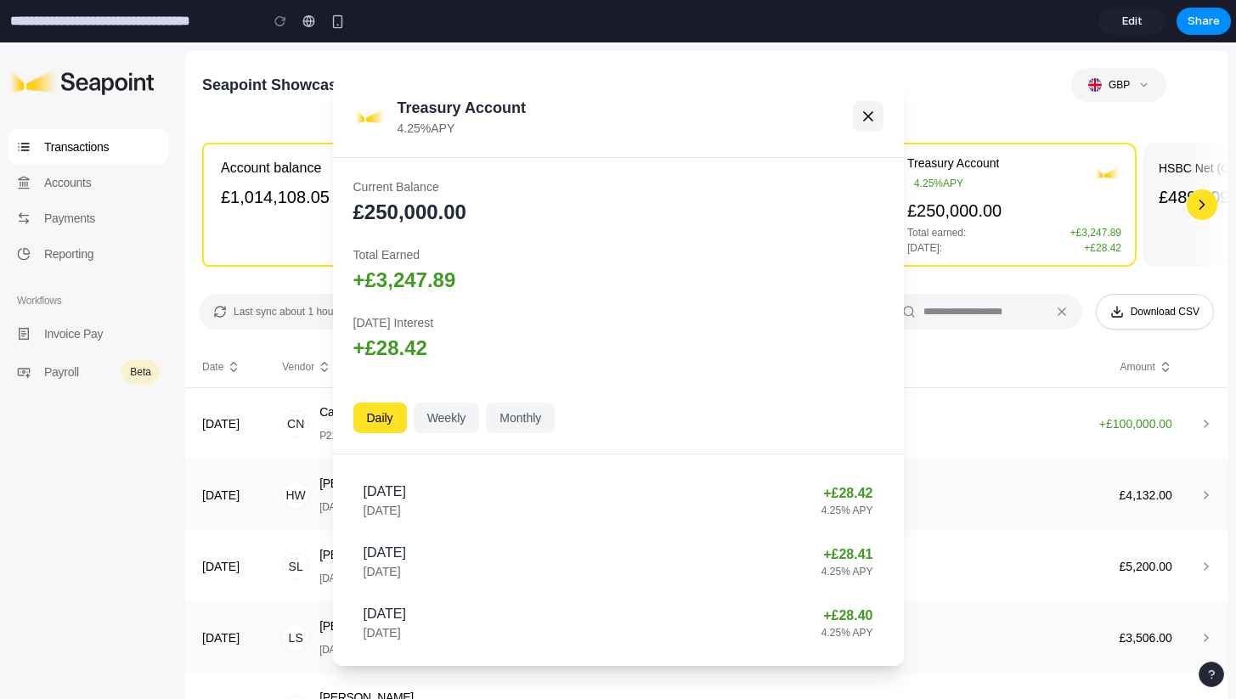
click at [871, 108] on icon at bounding box center [868, 116] width 17 height 17
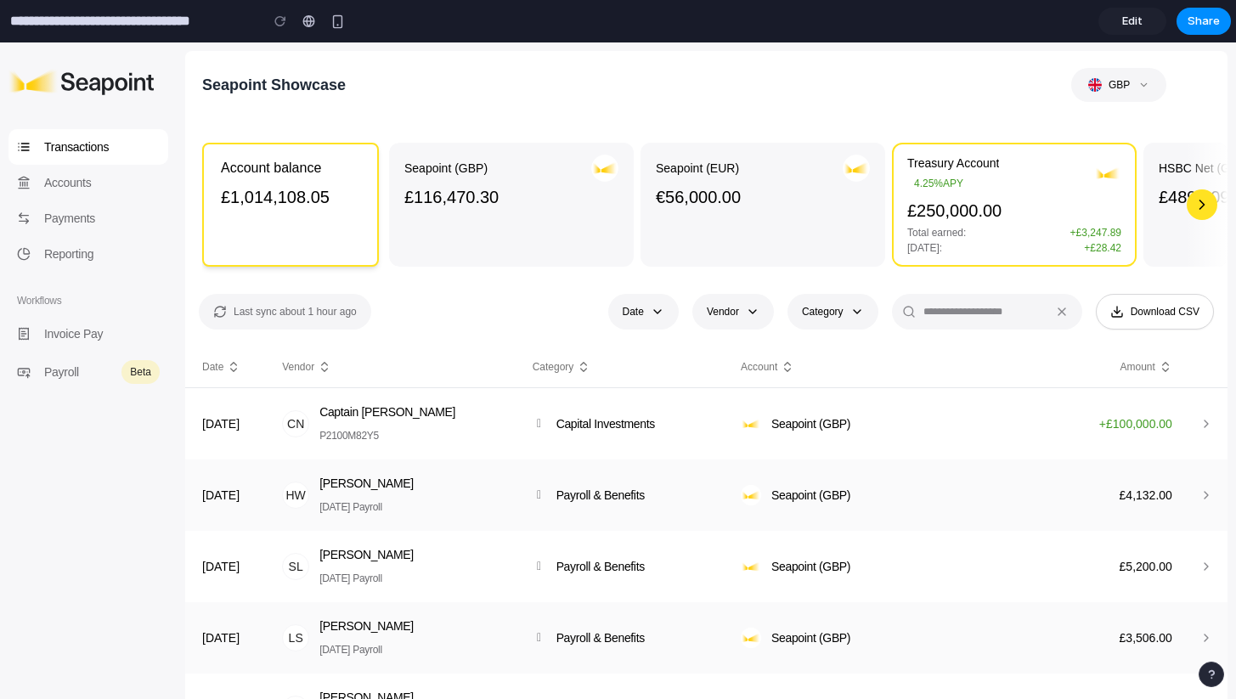
click at [343, 213] on div "Account balance £1,014,108.05" at bounding box center [290, 205] width 177 height 124
click at [1207, 212] on div "button" at bounding box center [1202, 204] width 31 height 31
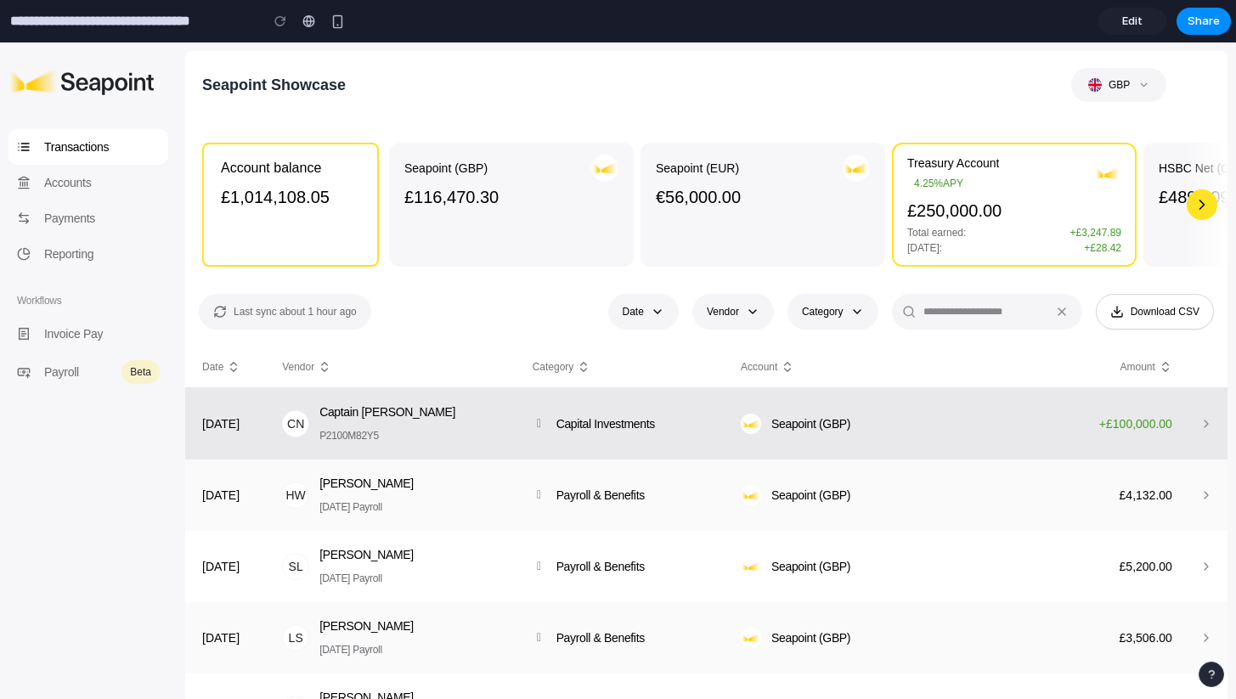
click at [793, 404] on td "Seapoint (GBP)" at bounding box center [831, 424] width 208 height 72
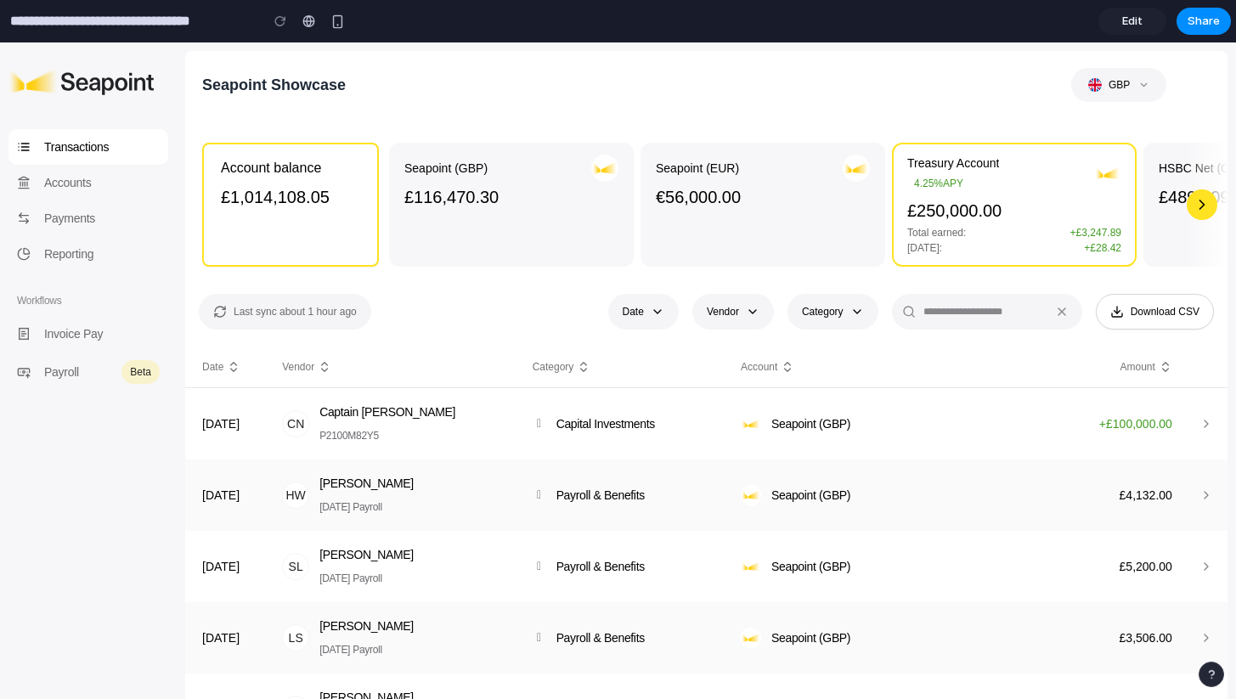
click at [557, 237] on div "Seapoint (GBP) £116,470.30" at bounding box center [511, 205] width 214 height 100
click at [983, 206] on p "£250,000.00" at bounding box center [1014, 211] width 214 height 24
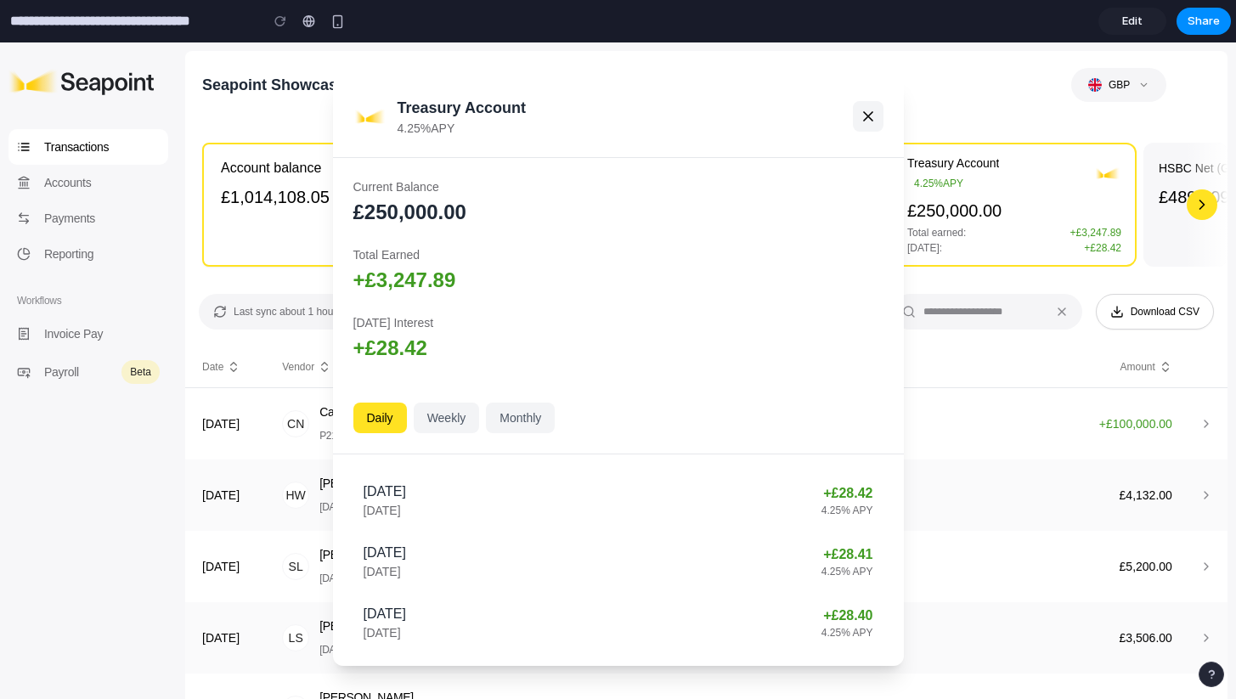
click at [867, 111] on icon at bounding box center [868, 116] width 17 height 17
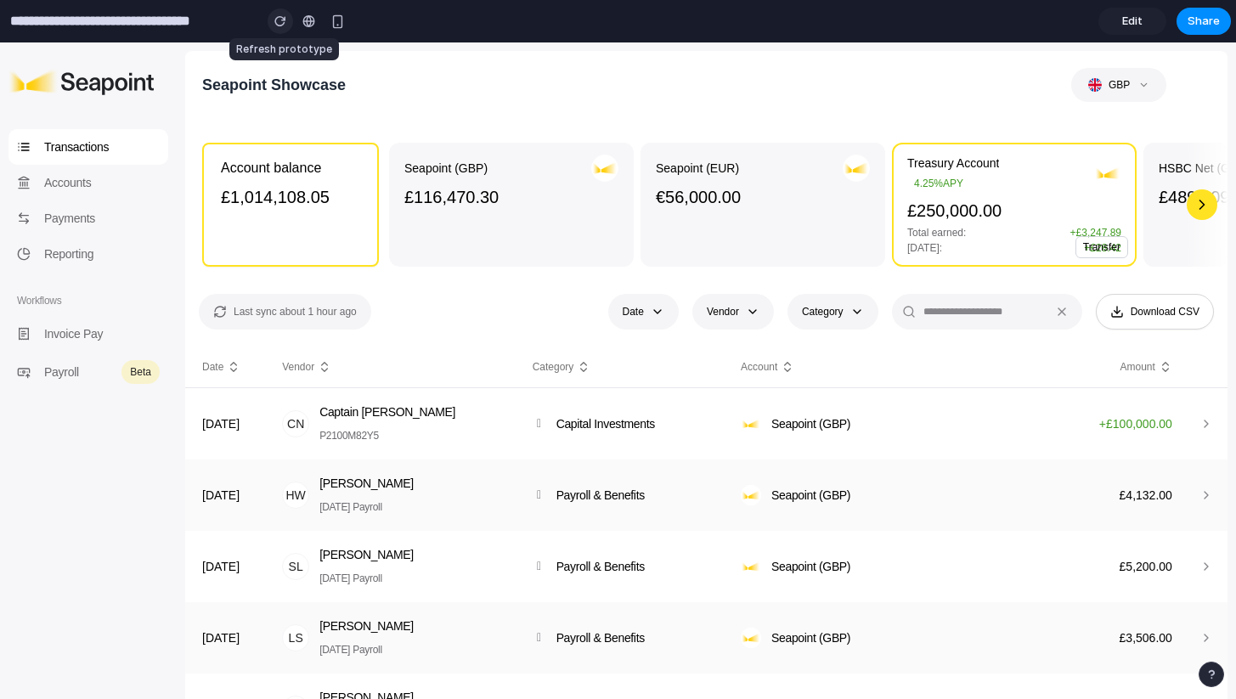
click at [277, 22] on div "button" at bounding box center [280, 21] width 12 height 12
click at [1107, 244] on button "Transfer" at bounding box center [1102, 247] width 53 height 22
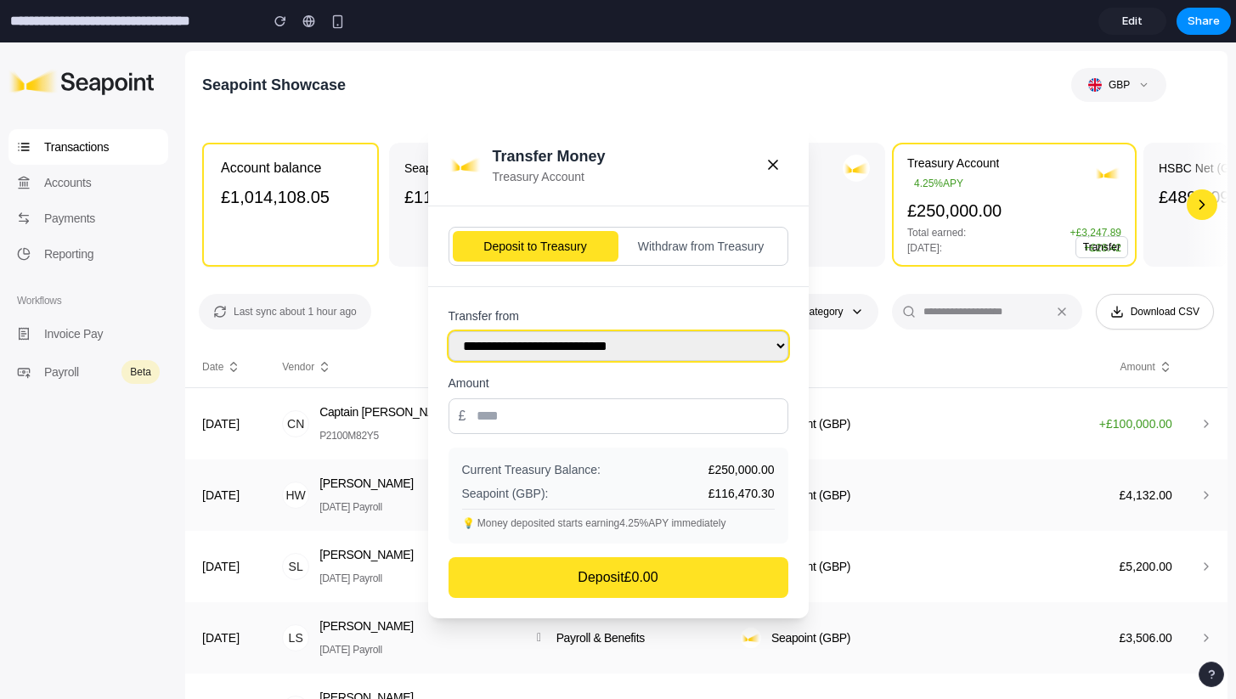
click at [689, 341] on select "**********" at bounding box center [619, 346] width 340 height 30
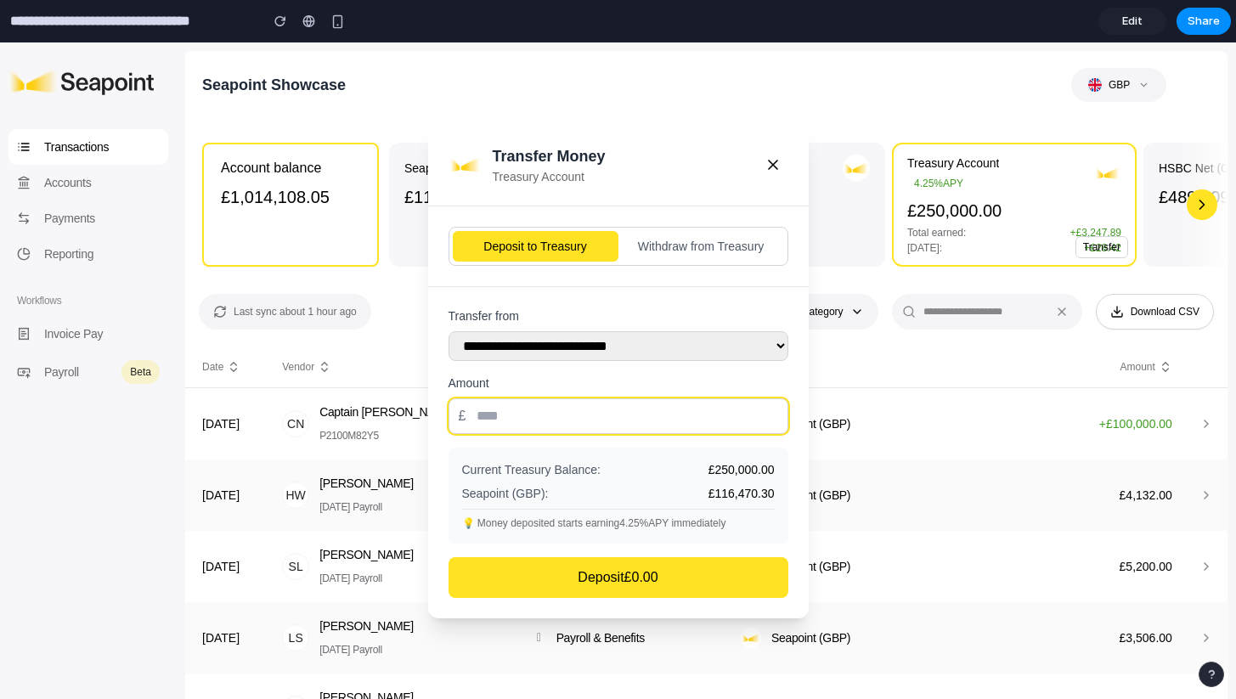
click at [602, 415] on input "number" at bounding box center [619, 416] width 340 height 36
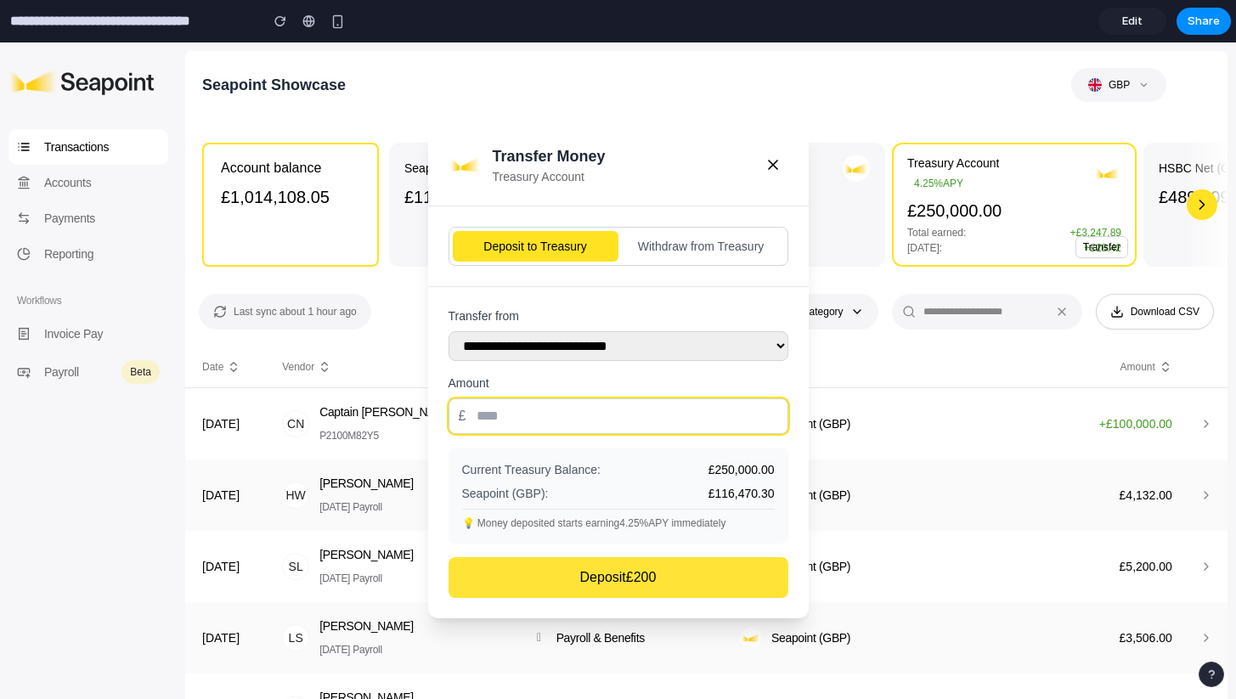
type input "***"
click at [628, 578] on button "Deposit £ 200" at bounding box center [619, 577] width 340 height 41
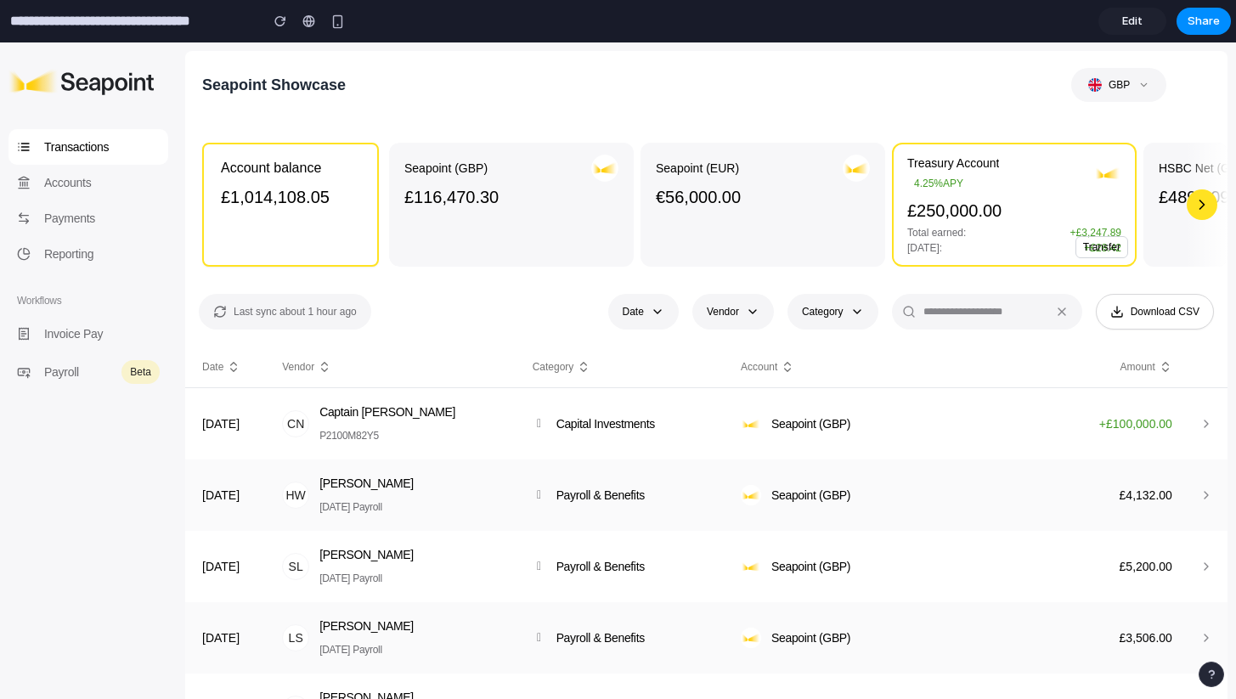
click at [1087, 246] on button "Transfer" at bounding box center [1102, 247] width 53 height 22
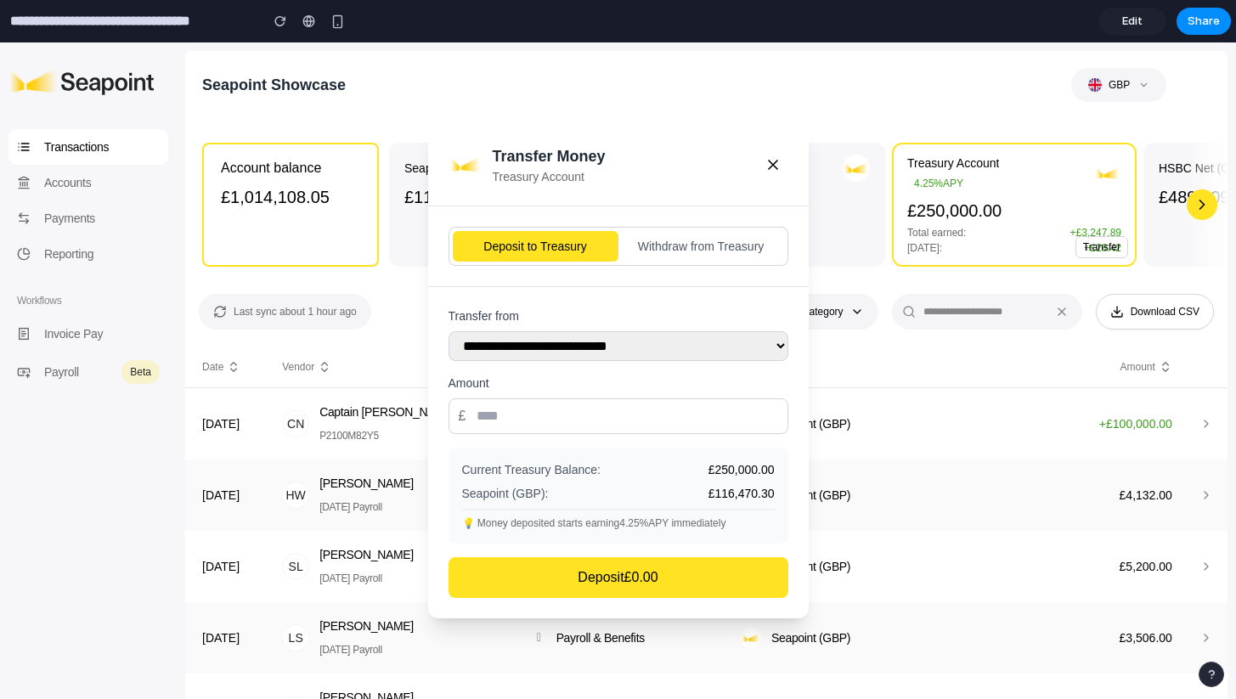
click at [664, 247] on button "Withdraw from Treasury" at bounding box center [701, 246] width 166 height 31
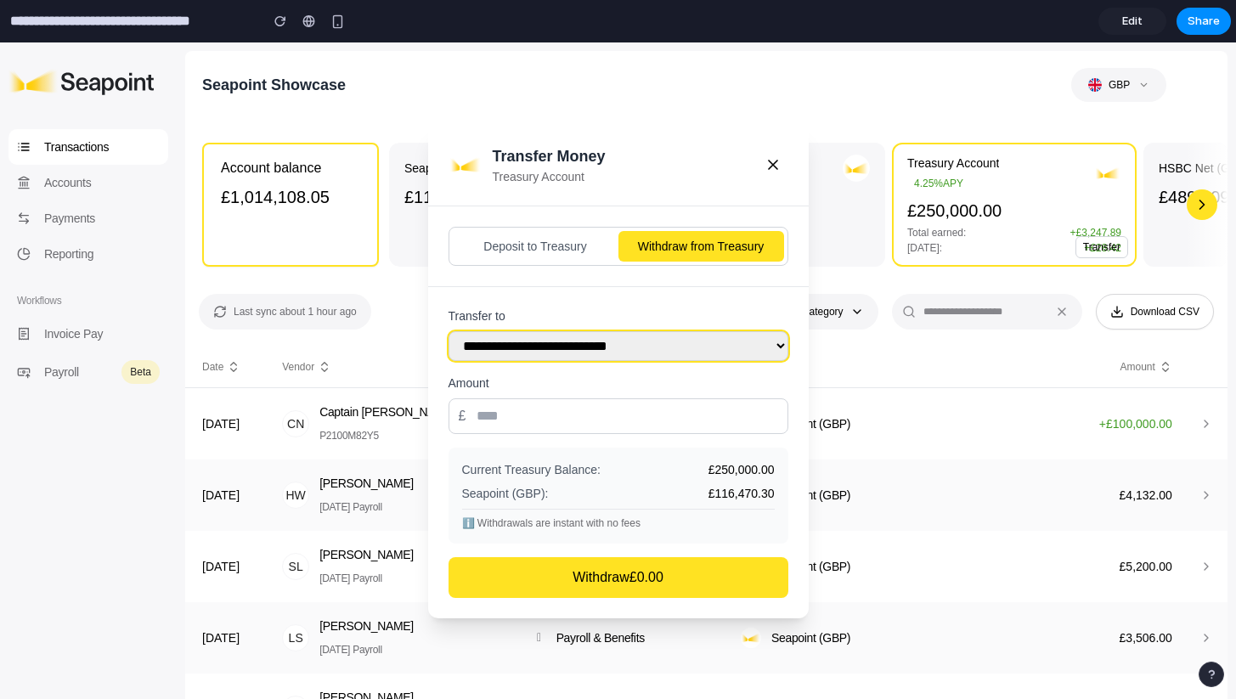
click at [620, 360] on select "**********" at bounding box center [619, 346] width 340 height 30
click at [449, 331] on select "**********" at bounding box center [619, 346] width 340 height 30
click at [593, 354] on select "**********" at bounding box center [619, 346] width 340 height 30
select select "**********"
click at [449, 331] on select "**********" at bounding box center [619, 346] width 340 height 30
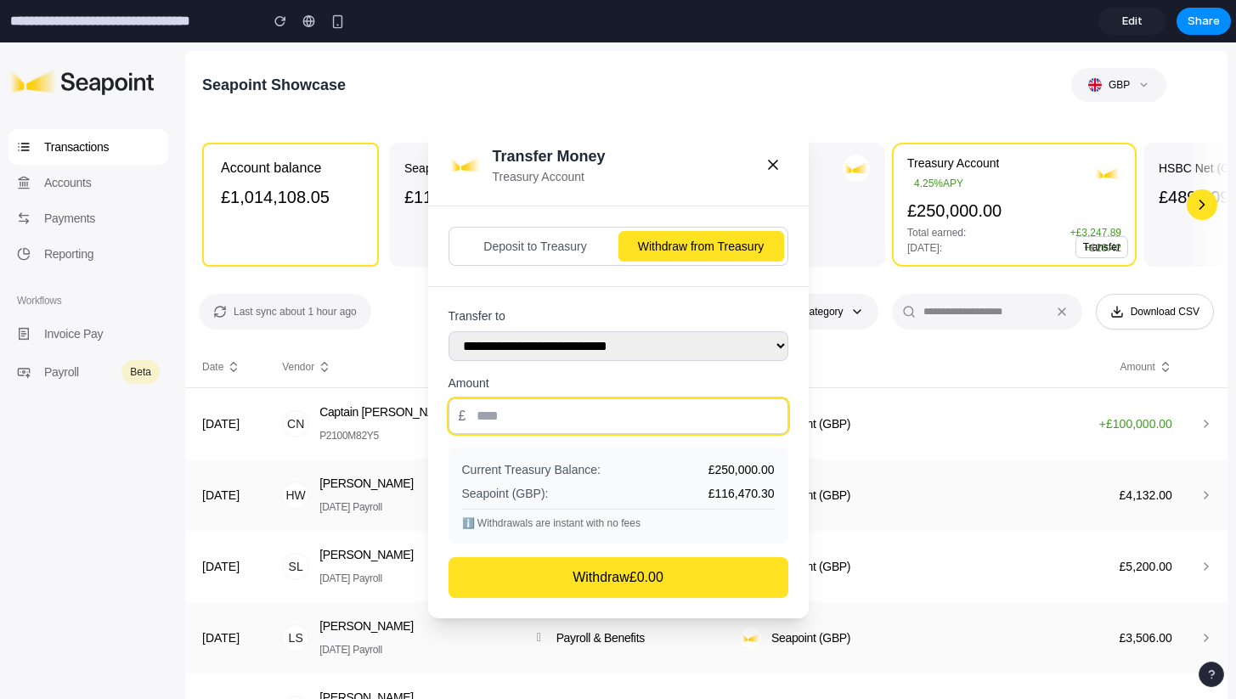
click at [550, 421] on input "number" at bounding box center [619, 416] width 340 height 36
type input "*"
click at [776, 167] on icon at bounding box center [773, 165] width 8 height 8
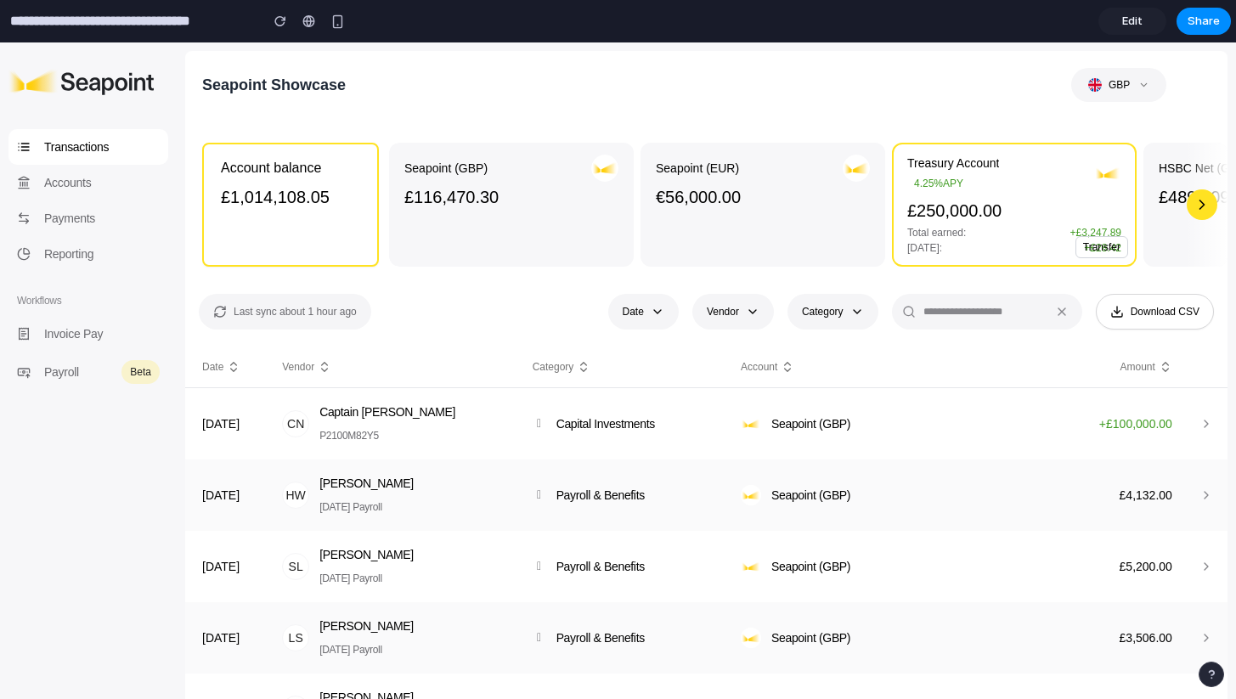
click at [823, 223] on div "Seapoint (EUR) €56,000.00" at bounding box center [763, 205] width 214 height 100
click at [940, 222] on p "£250,000.00" at bounding box center [1014, 211] width 214 height 24
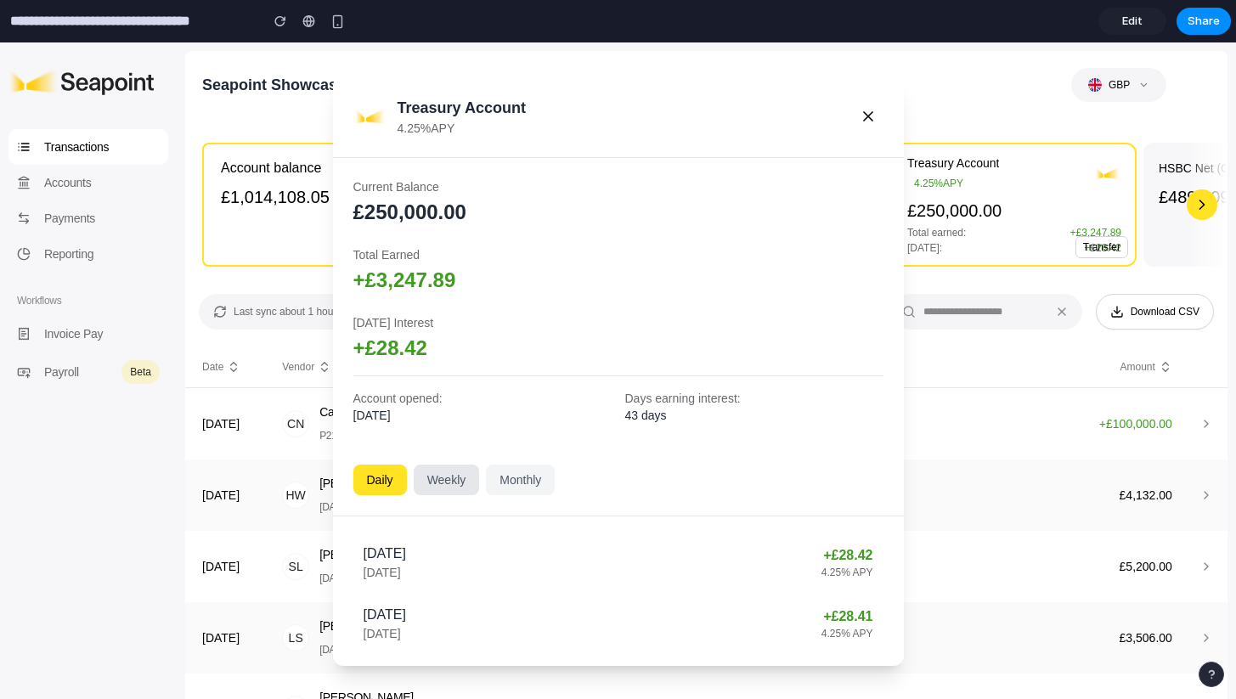
click at [443, 480] on button "Weekly" at bounding box center [447, 480] width 66 height 31
click at [505, 466] on button "Monthly" at bounding box center [520, 480] width 69 height 31
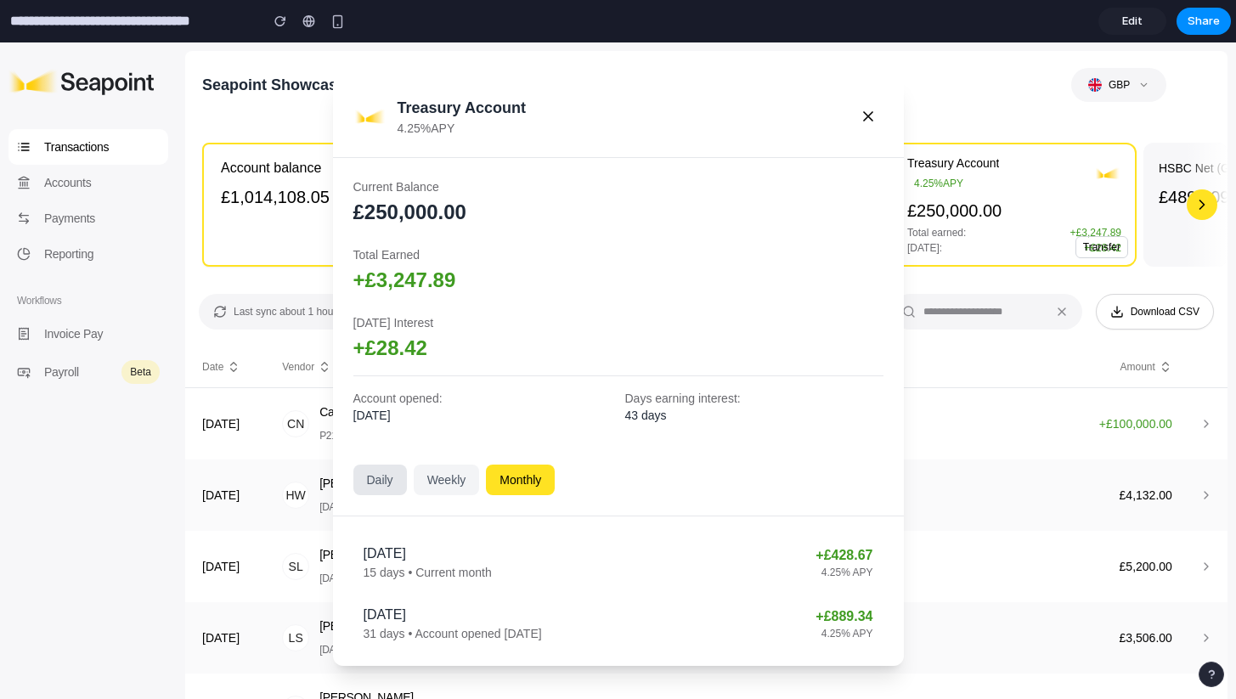
click at [378, 480] on button "Daily" at bounding box center [380, 480] width 54 height 31
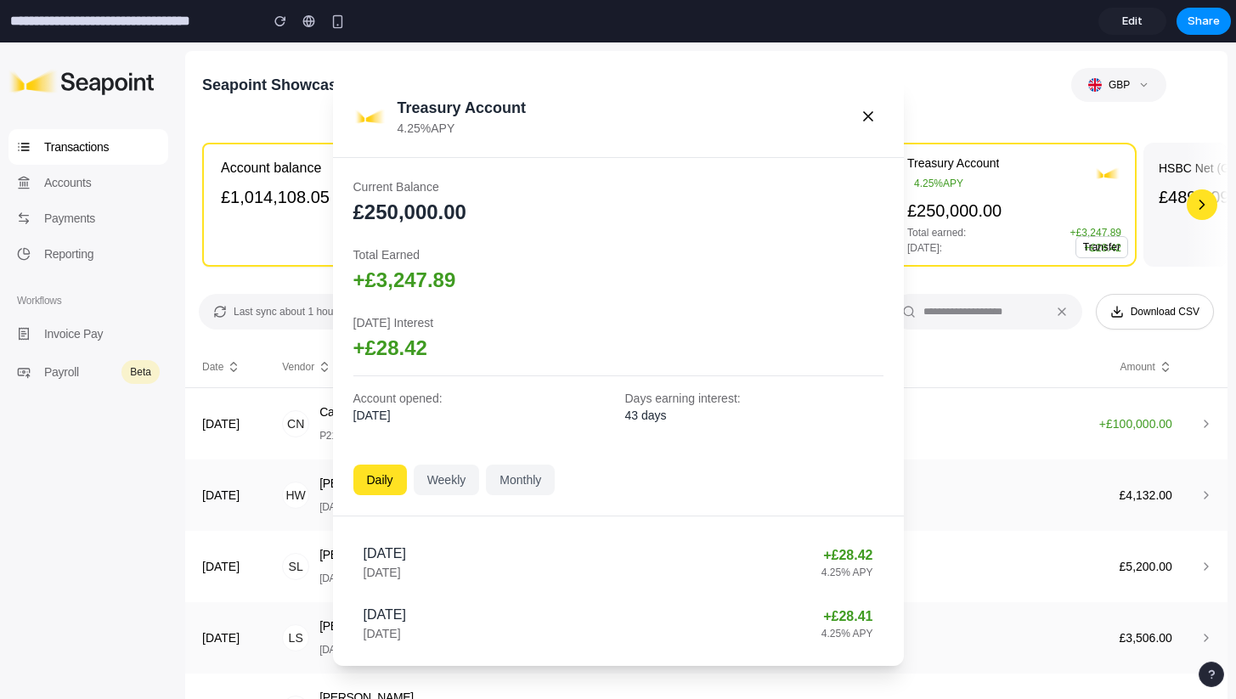
click at [468, 274] on p "+ £3,247.89" at bounding box center [618, 280] width 530 height 27
click at [867, 116] on icon at bounding box center [868, 116] width 8 height 8
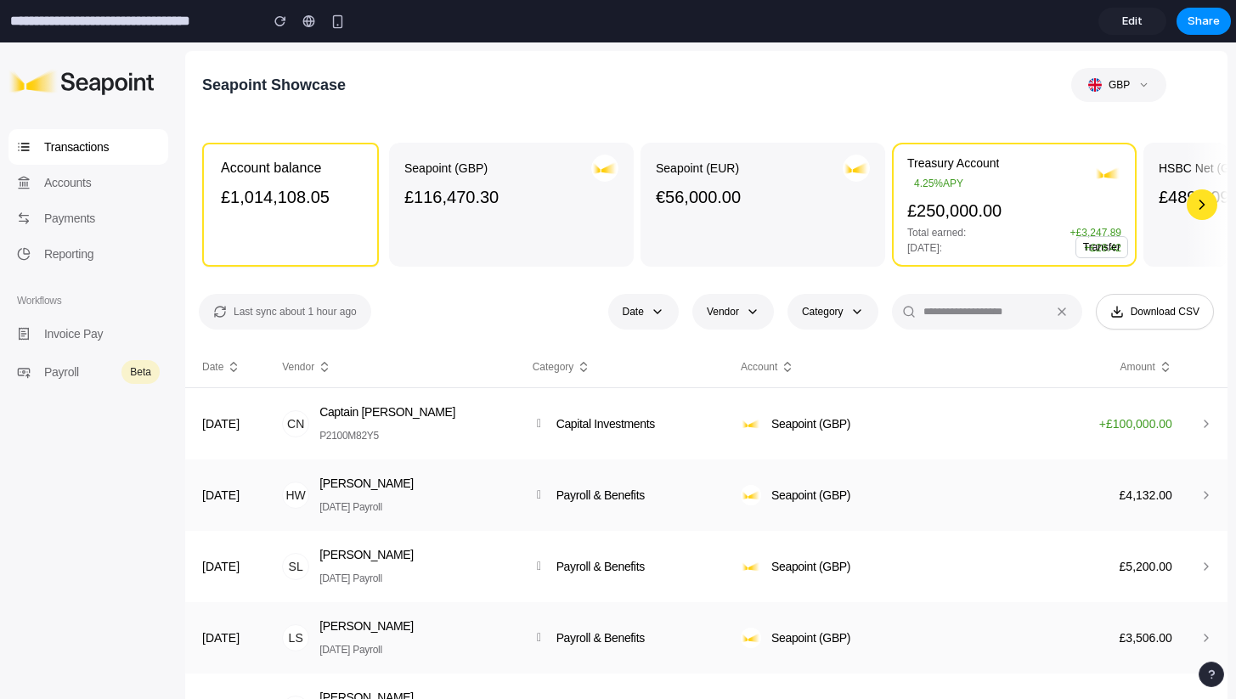
click at [1087, 249] on button "Transfer" at bounding box center [1102, 247] width 53 height 22
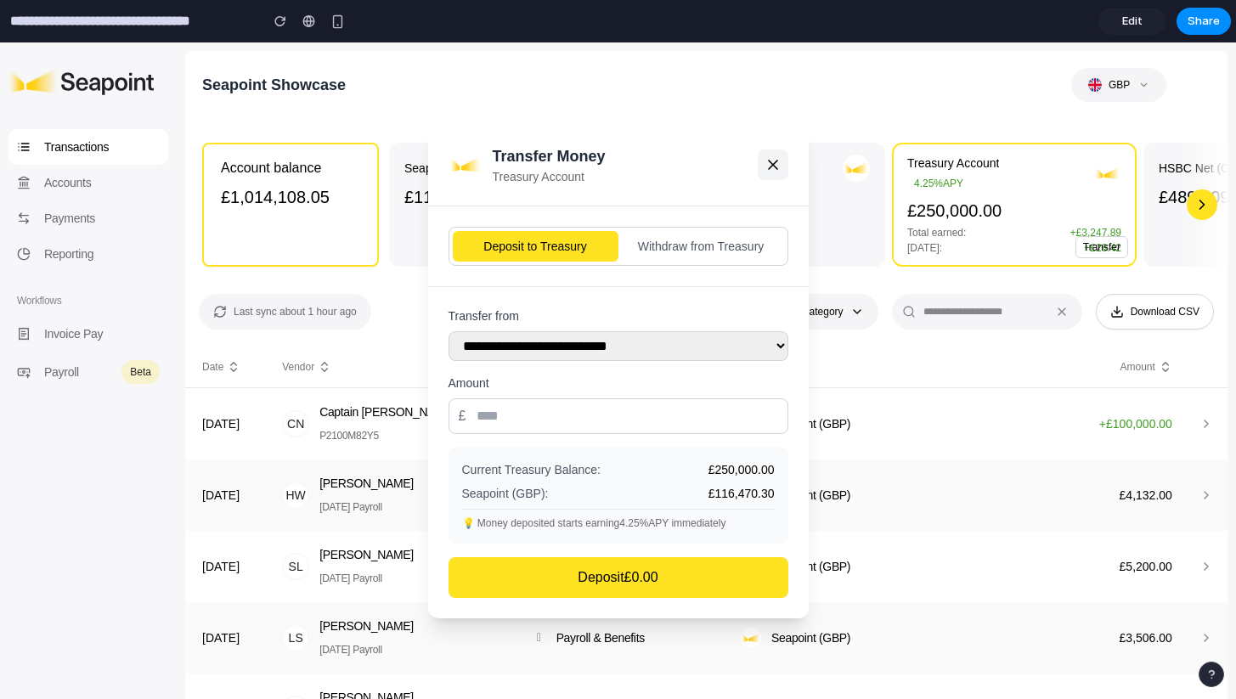
click at [774, 165] on icon at bounding box center [773, 165] width 8 height 8
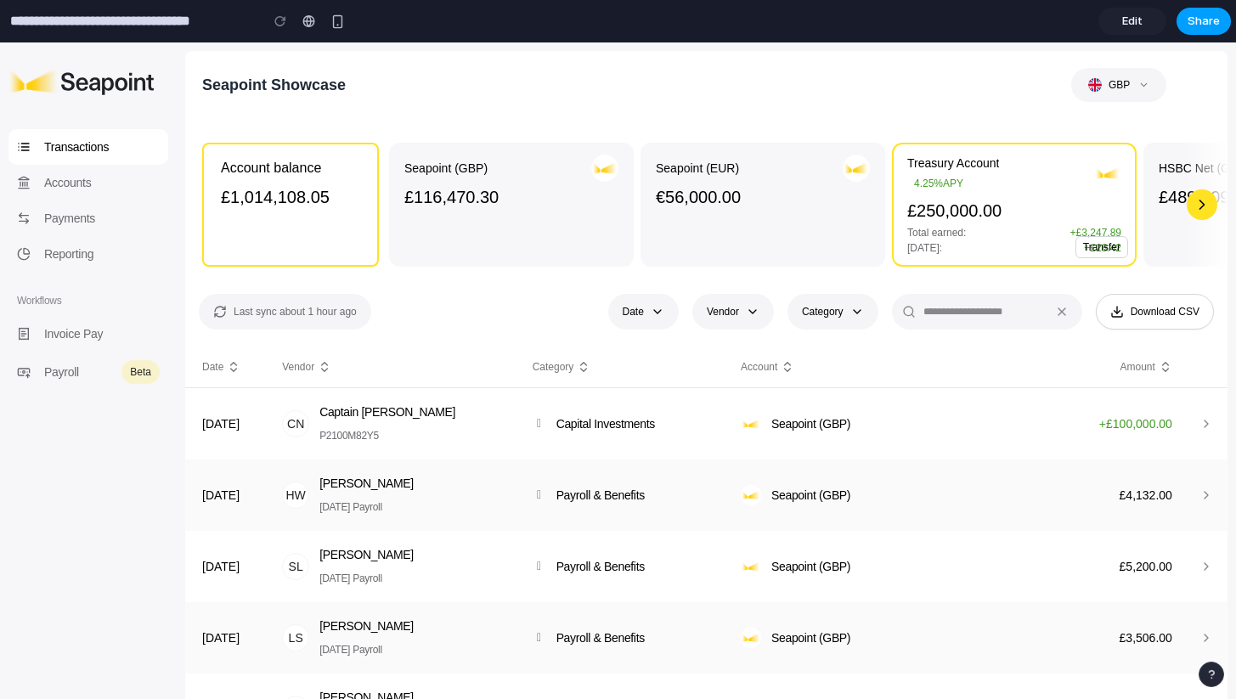
click at [1184, 20] on button "Share" at bounding box center [1204, 21] width 54 height 27
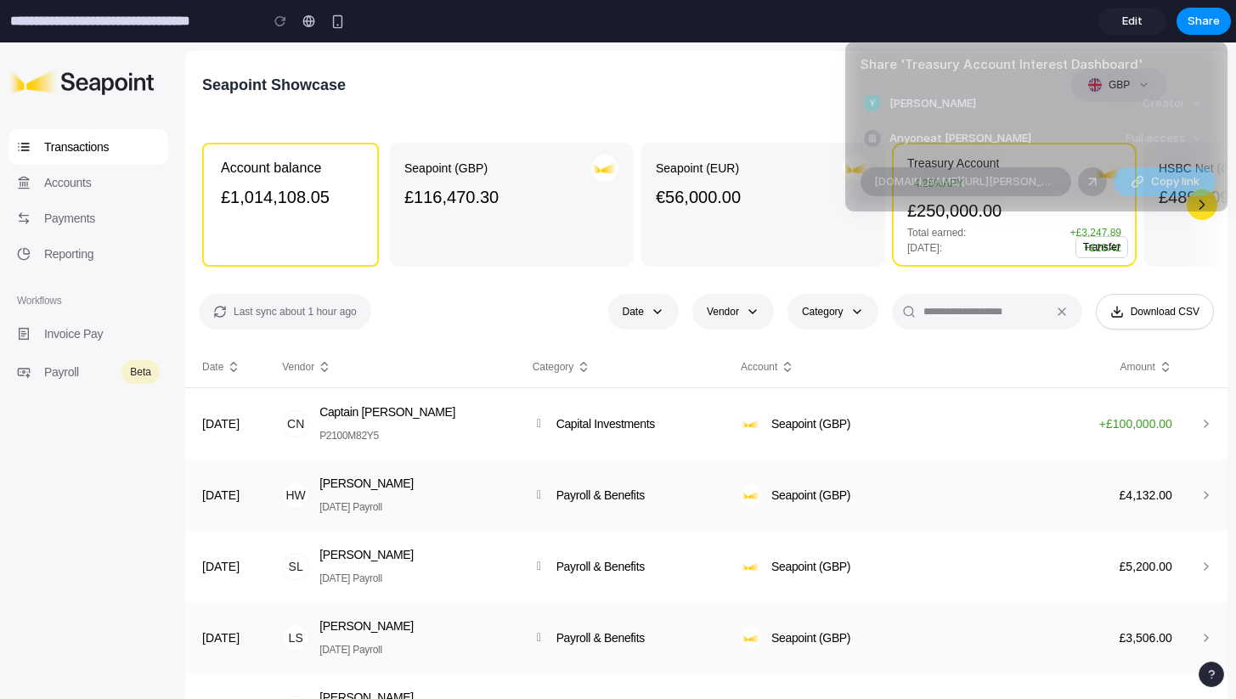
click at [1158, 187] on span "Copy link" at bounding box center [1175, 181] width 48 height 17
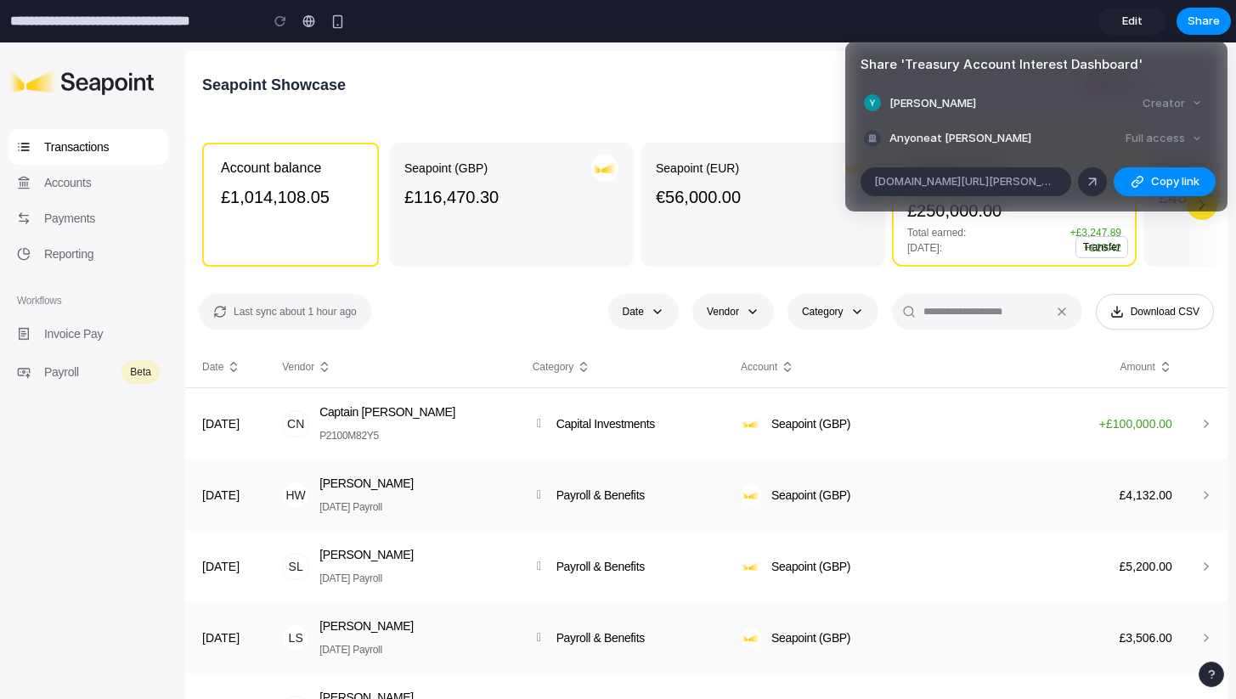
click at [769, 64] on div "Share ' Treasury Account Interest Dashboard ' Youssef Darwich Creator Anyone at…" at bounding box center [618, 349] width 1236 height 699
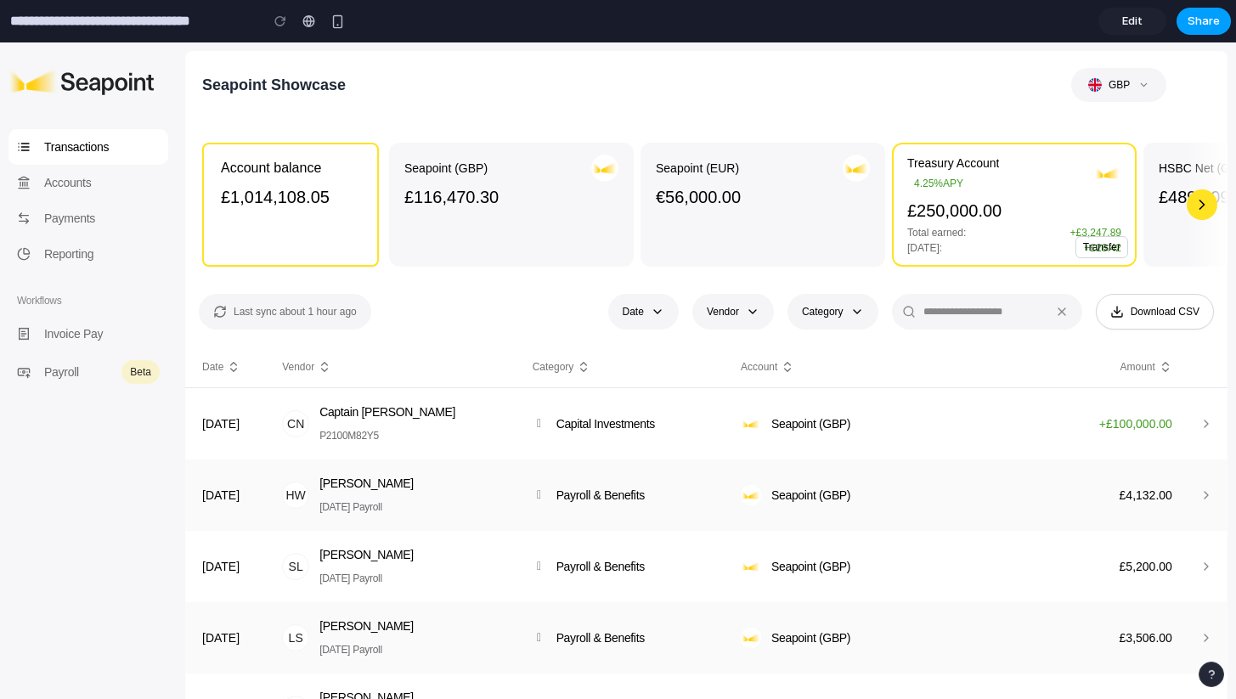
click at [1196, 28] on span "Share" at bounding box center [1204, 21] width 32 height 17
click at [1211, 18] on span "Share" at bounding box center [1204, 21] width 32 height 17
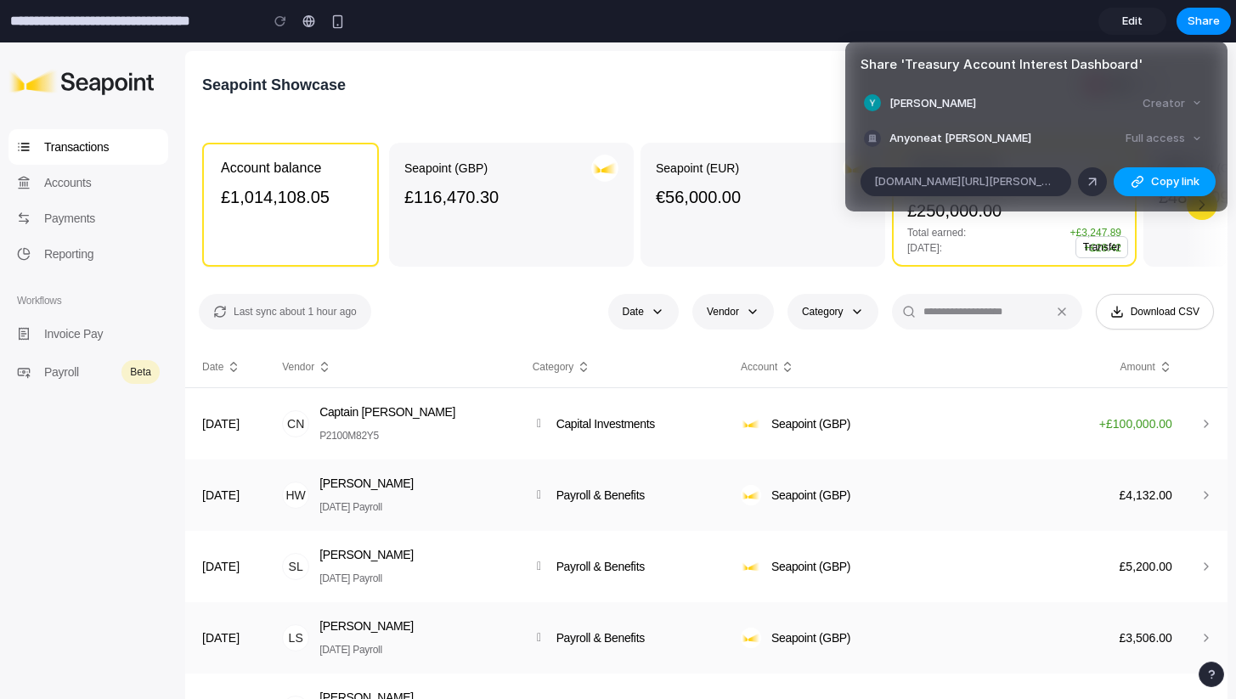
click at [1155, 178] on span "Copy link" at bounding box center [1175, 181] width 48 height 17
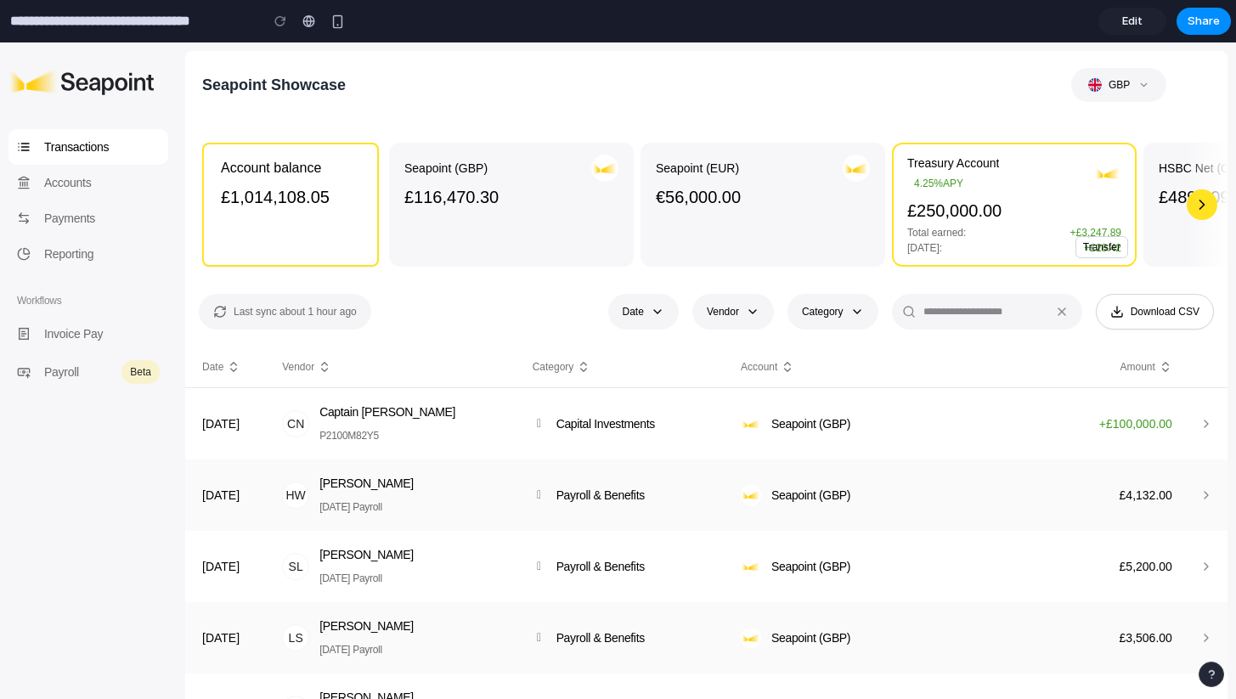
click at [1194, 262] on div "Share ' Treasury Account Interest Dashboard ' Youssef Darwich Creator Anyone at…" at bounding box center [618, 349] width 1236 height 699
click at [279, 22] on div "button" at bounding box center [280, 21] width 12 height 12
click at [31, 186] on div "Accounts" at bounding box center [88, 183] width 160 height 36
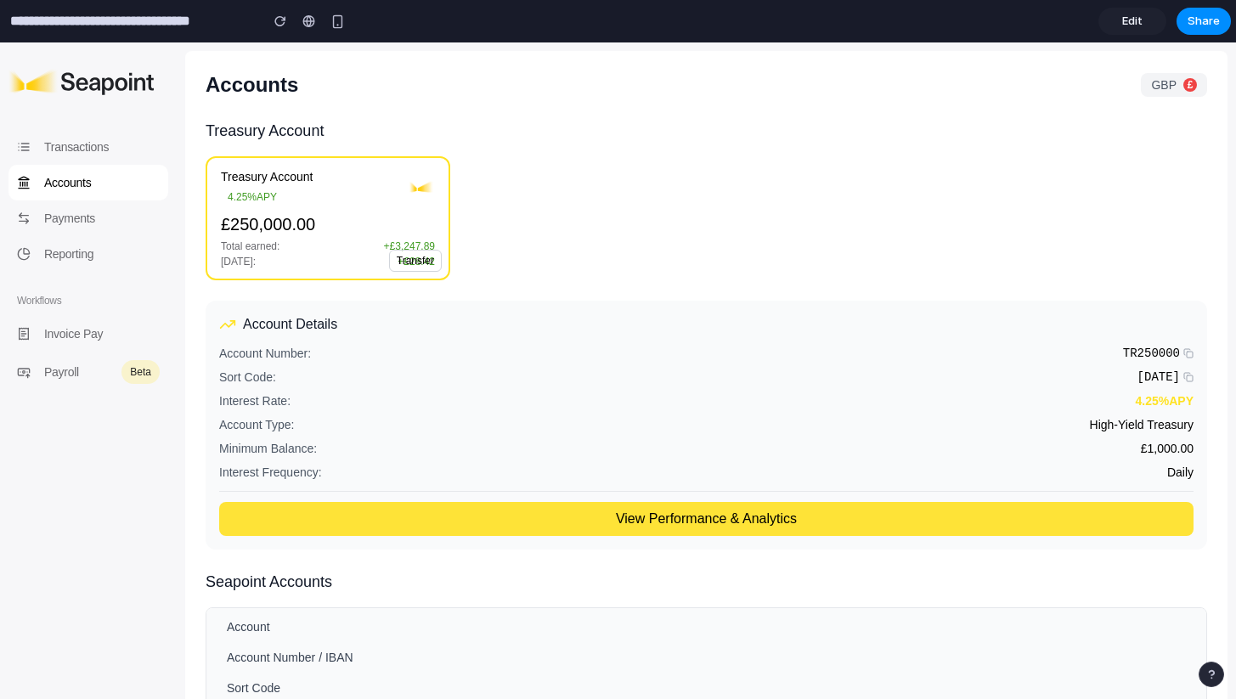
click at [571, 509] on button "View Performance & Analytics" at bounding box center [706, 519] width 974 height 34
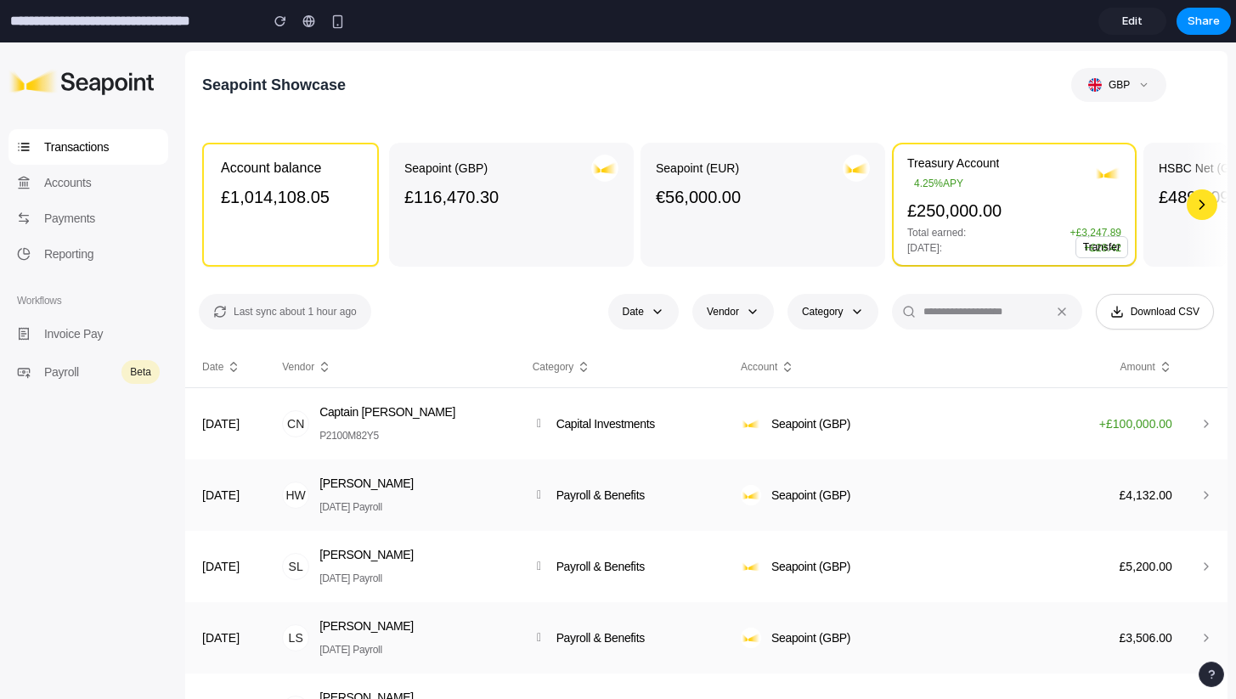
click at [960, 237] on span "Total earned:" at bounding box center [936, 233] width 59 height 14
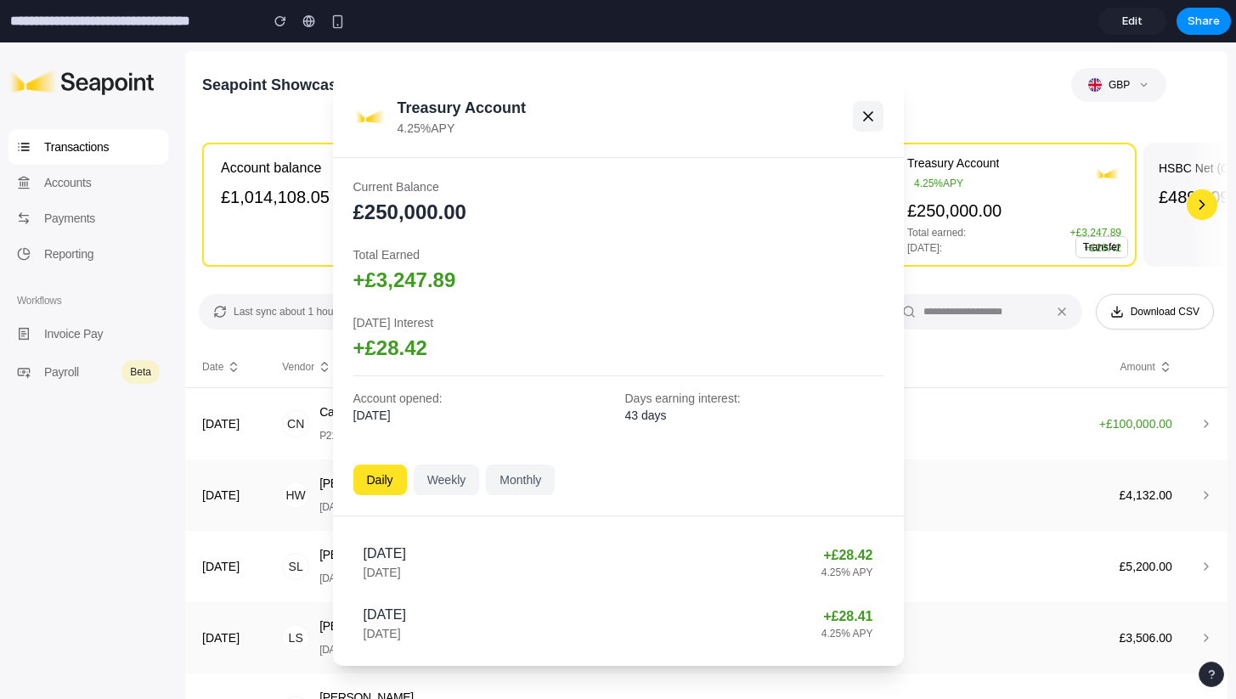
click at [868, 114] on icon at bounding box center [868, 116] width 17 height 17
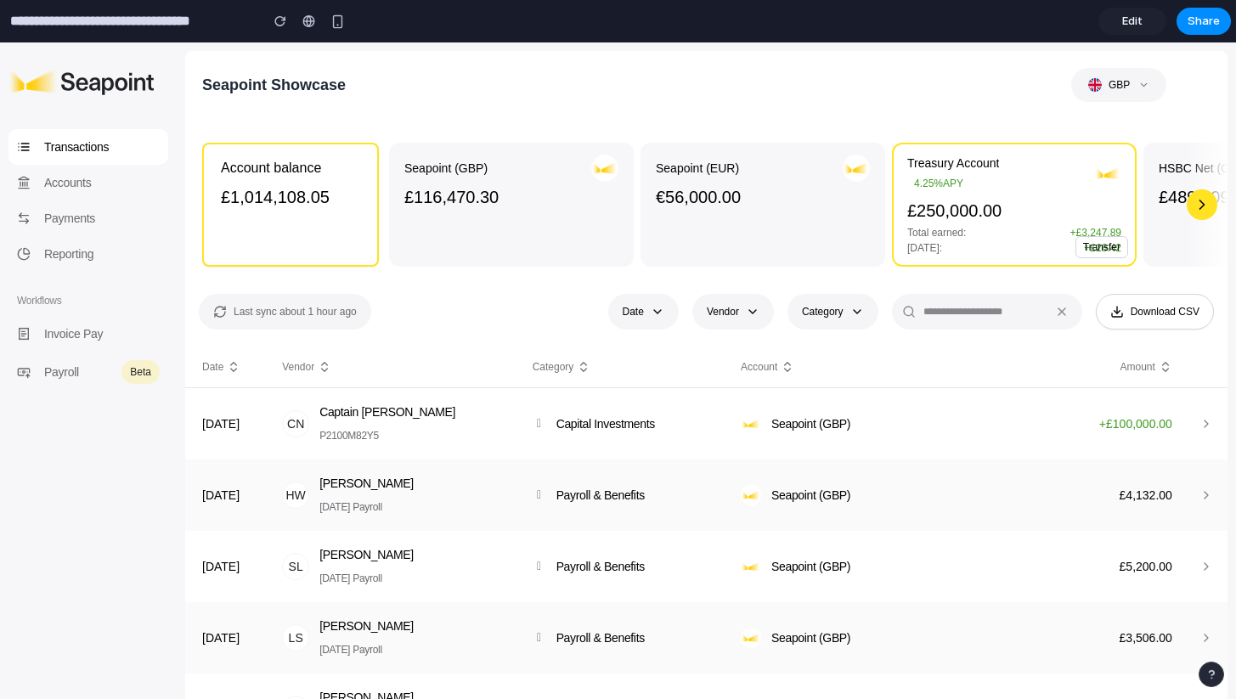
click at [1087, 246] on button "Transfer" at bounding box center [1102, 247] width 53 height 22
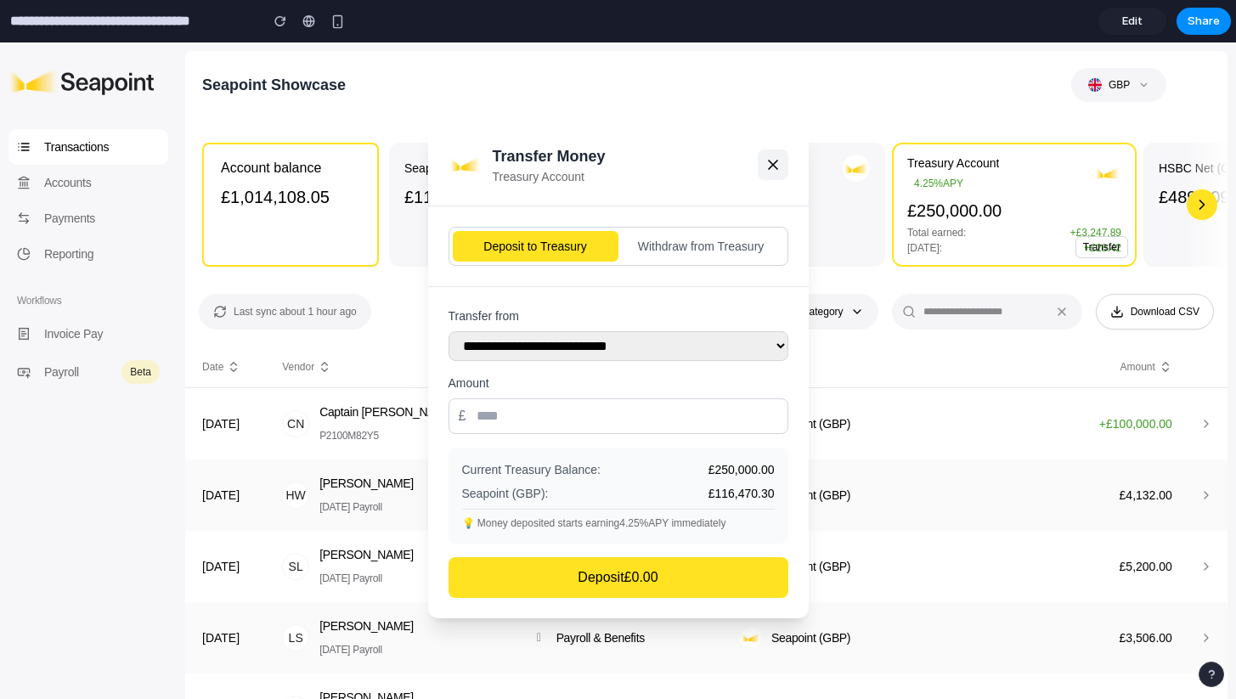
click at [771, 165] on icon at bounding box center [773, 164] width 17 height 17
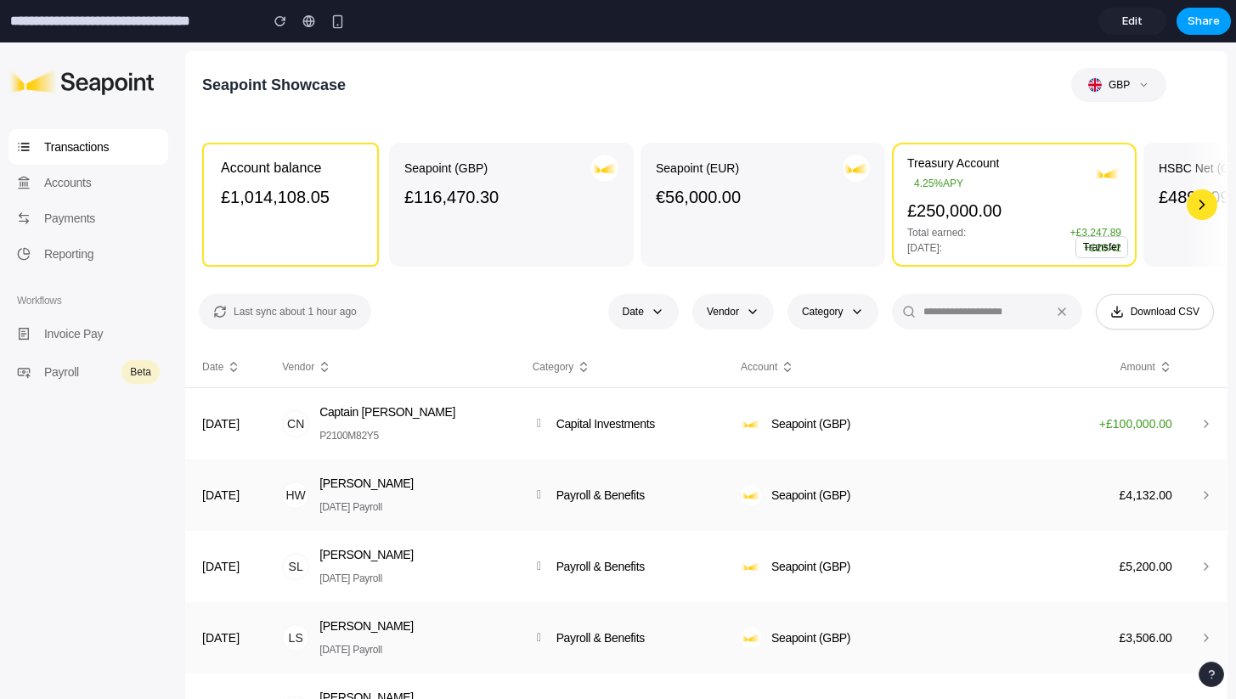
click at [1201, 27] on span "Share" at bounding box center [1204, 21] width 32 height 17
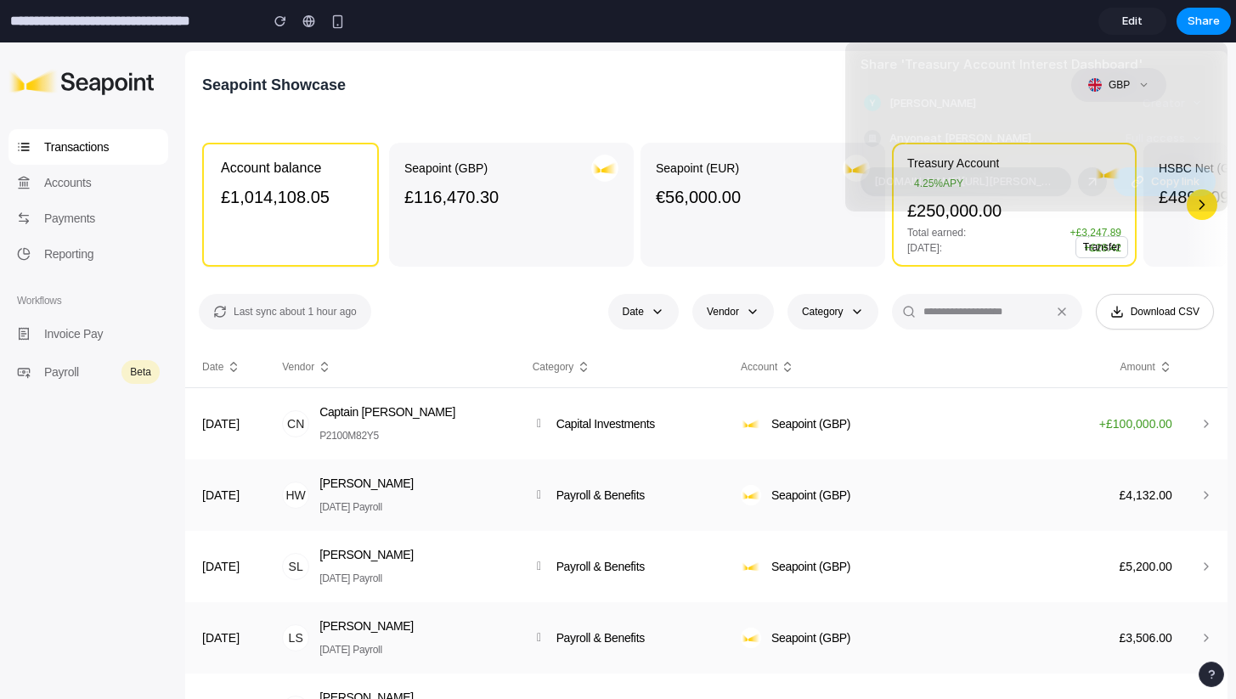
click at [1189, 172] on button "Copy link" at bounding box center [1165, 181] width 102 height 29
click at [719, 80] on div "Share ' Treasury Account Interest Dashboard ' Youssef Darwich Creator Anyone at…" at bounding box center [618, 349] width 1236 height 699
